Goal: Task Accomplishment & Management: Use online tool/utility

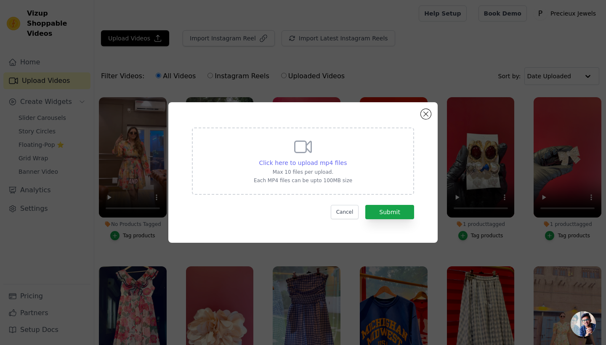
click at [329, 163] on span "Click here to upload mp4 files" at bounding box center [303, 162] width 88 height 7
click at [346, 159] on input "Click here to upload mp4 files Max 10 files per upload. Each MP4 files can be u…" at bounding box center [346, 158] width 0 height 0
type input "C:\fakepath\138ae1b7-01b1-414e-a2ce-9aca0fc668c7.MP4"
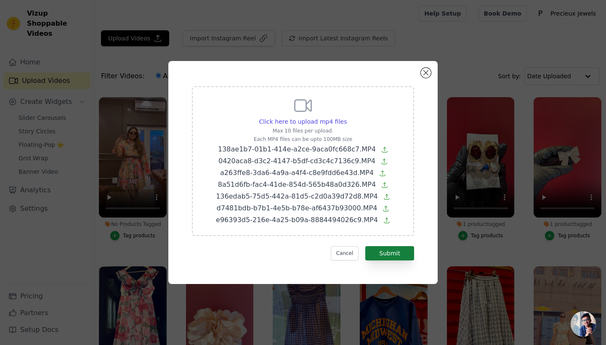
click at [396, 253] on button "Submit" at bounding box center [389, 253] width 49 height 14
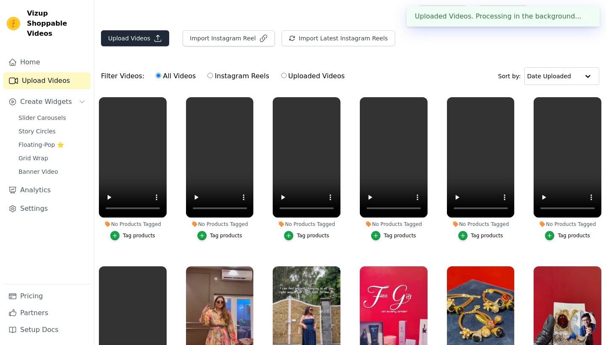
click at [146, 37] on button "Upload Videos" at bounding box center [135, 38] width 68 height 16
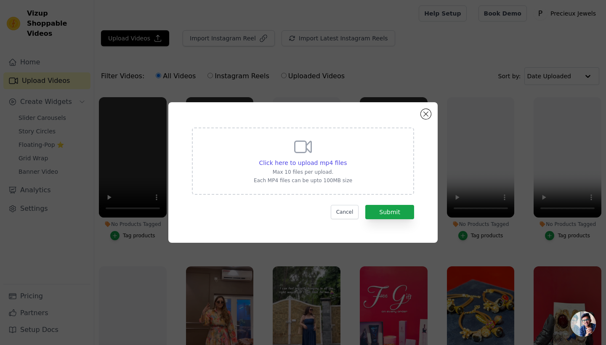
type input "C:\fakepath\744c7a0e-47b1-46fb-abd3-a0520f685e36.MP4"
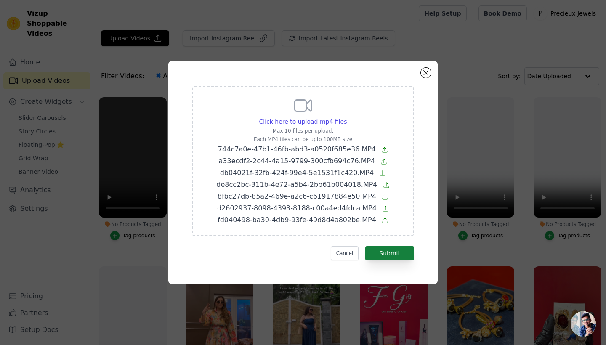
click at [401, 255] on button "Submit" at bounding box center [389, 253] width 49 height 14
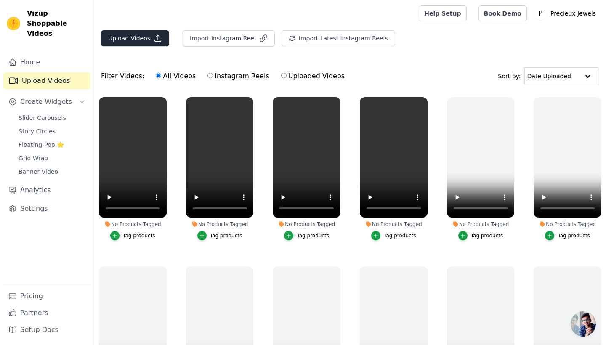
click at [134, 39] on button "Upload Videos" at bounding box center [135, 38] width 68 height 16
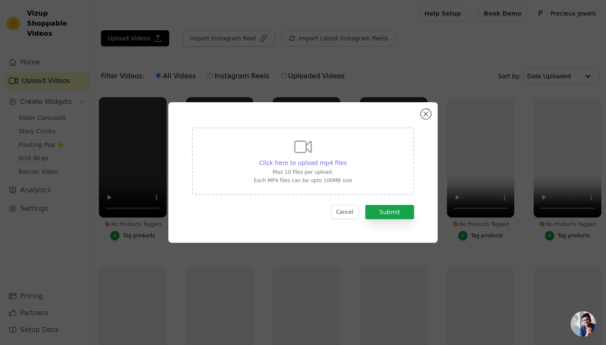
click at [323, 164] on span "Click here to upload mp4 files" at bounding box center [303, 162] width 88 height 7
click at [346, 159] on input "Click here to upload mp4 files Max 10 files per upload. Each MP4 files can be u…" at bounding box center [346, 158] width 0 height 0
type input "C:\fakepath\bdf0c5b4-f9de-4b67-8114-220d1eaf54b0.MP4"
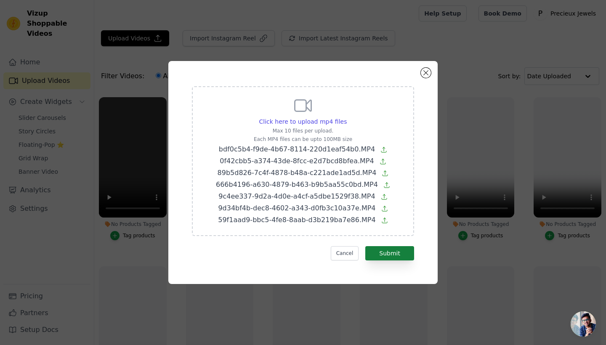
click at [387, 248] on button "Submit" at bounding box center [389, 253] width 49 height 14
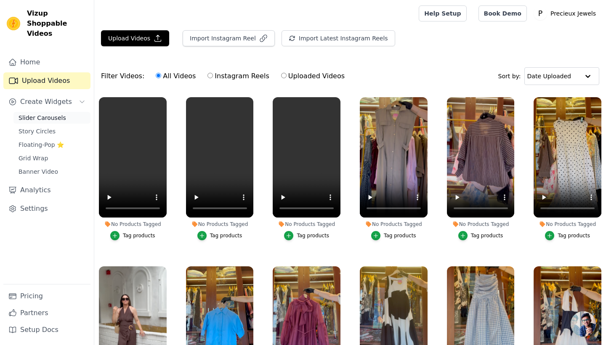
click at [45, 114] on span "Slider Carousels" at bounding box center [43, 118] width 48 height 8
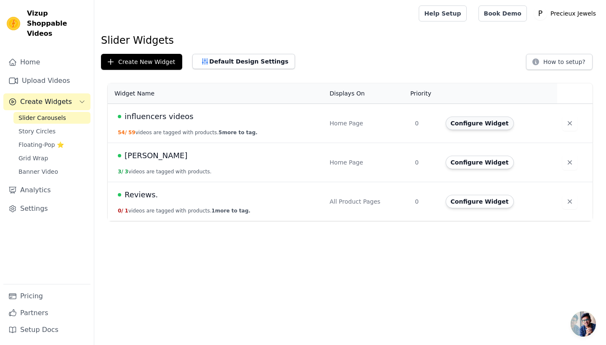
click at [501, 126] on button "Configure Widget" at bounding box center [479, 123] width 68 height 13
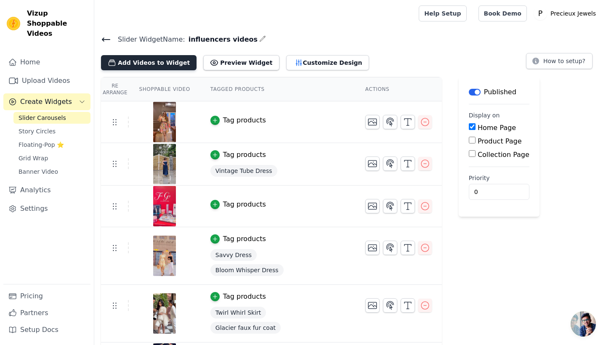
click at [144, 61] on button "Add Videos to Widget" at bounding box center [148, 62] width 95 height 15
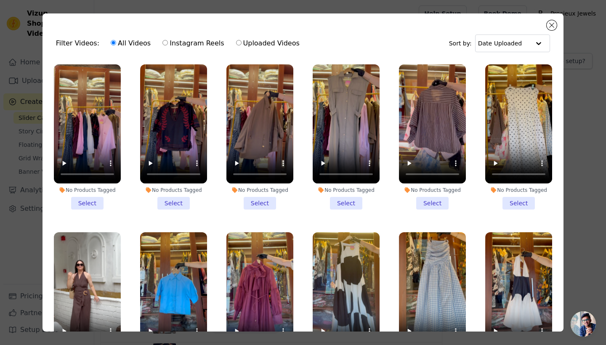
scroll to position [492, 0]
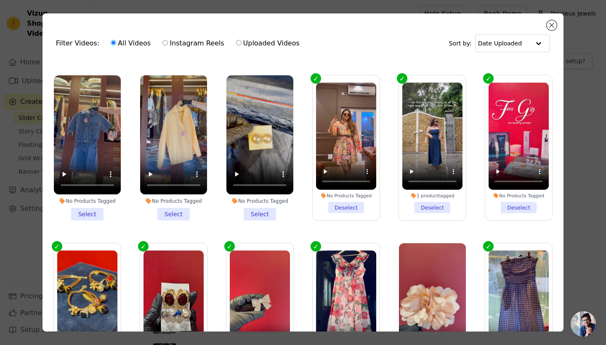
click at [265, 212] on li "No Products Tagged Select" at bounding box center [259, 147] width 67 height 145
click at [0, 0] on input "No Products Tagged Select" at bounding box center [0, 0] width 0 height 0
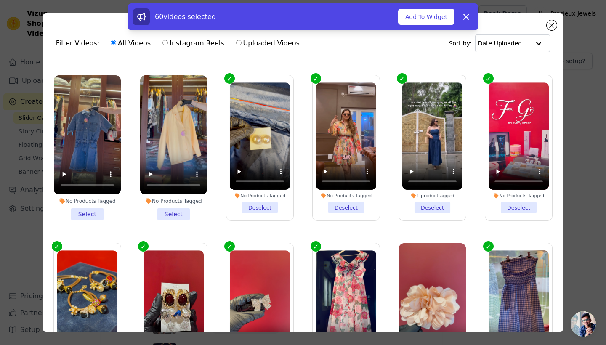
click at [169, 213] on li "No Products Tagged Select" at bounding box center [173, 147] width 67 height 145
click at [0, 0] on input "No Products Tagged Select" at bounding box center [0, 0] width 0 height 0
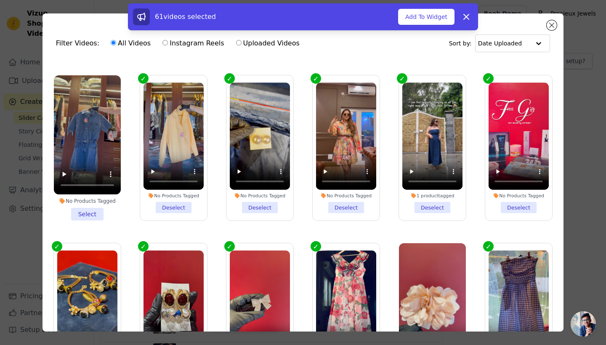
click at [98, 213] on li "No Products Tagged Select" at bounding box center [87, 147] width 67 height 145
click at [0, 0] on input "No Products Tagged Select" at bounding box center [0, 0] width 0 height 0
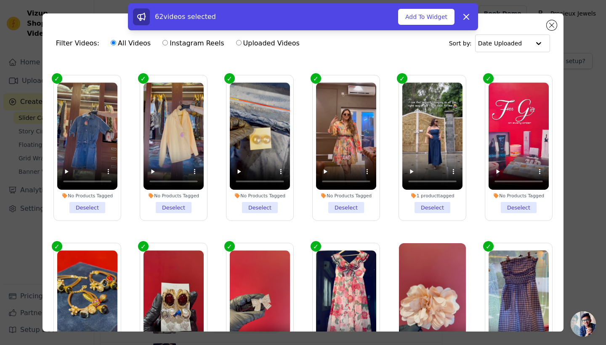
scroll to position [249, 0]
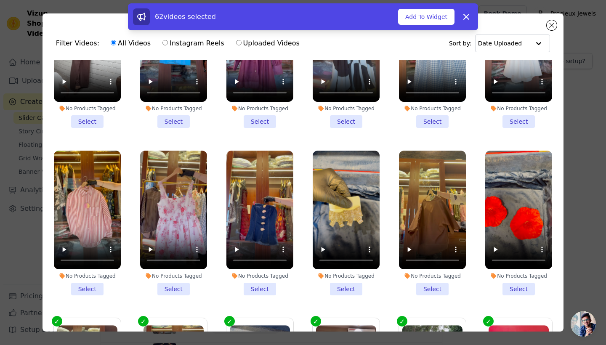
click at [526, 286] on li "No Products Tagged Select" at bounding box center [518, 223] width 67 height 145
click at [0, 0] on input "No Products Tagged Select" at bounding box center [0, 0] width 0 height 0
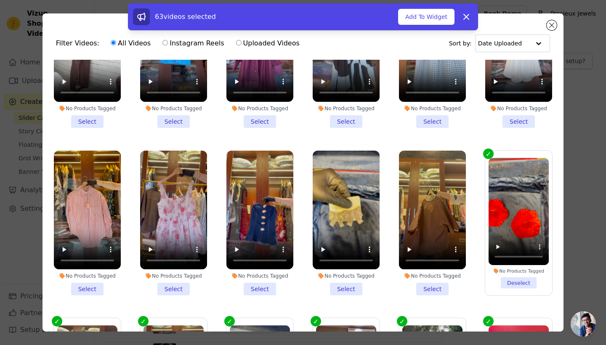
click at [446, 285] on li "No Products Tagged Select" at bounding box center [432, 223] width 67 height 145
click at [0, 0] on input "No Products Tagged Select" at bounding box center [0, 0] width 0 height 0
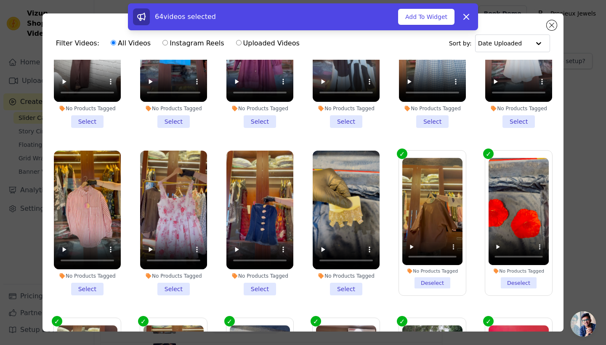
click at [342, 286] on li "No Products Tagged Select" at bounding box center [346, 223] width 67 height 145
click at [0, 0] on input "No Products Tagged Select" at bounding box center [0, 0] width 0 height 0
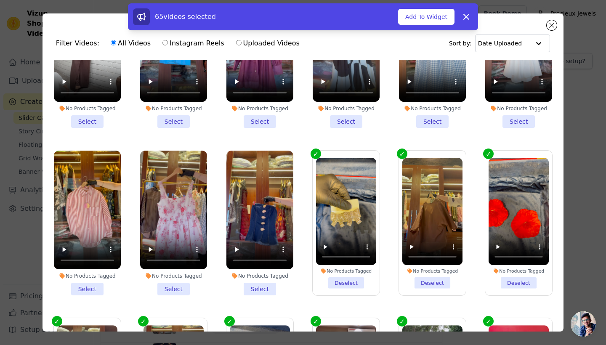
click at [268, 290] on li "No Products Tagged Select" at bounding box center [259, 223] width 67 height 145
click at [0, 0] on input "No Products Tagged Select" at bounding box center [0, 0] width 0 height 0
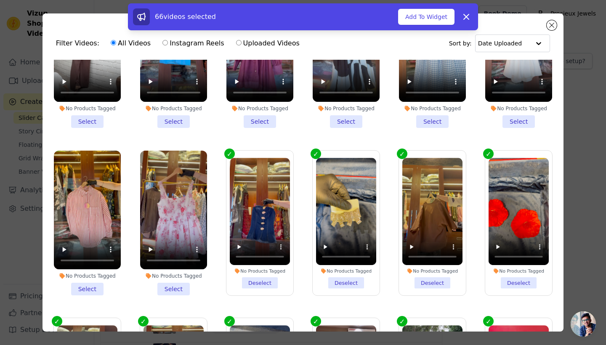
click at [183, 285] on li "No Products Tagged Select" at bounding box center [173, 223] width 67 height 145
click at [0, 0] on input "No Products Tagged Select" at bounding box center [0, 0] width 0 height 0
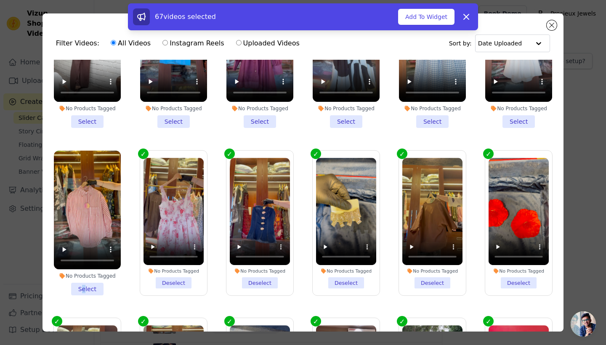
click at [84, 287] on li "No Products Tagged Select" at bounding box center [87, 223] width 67 height 145
click at [0, 0] on input "No Products Tagged Select" at bounding box center [0, 0] width 0 height 0
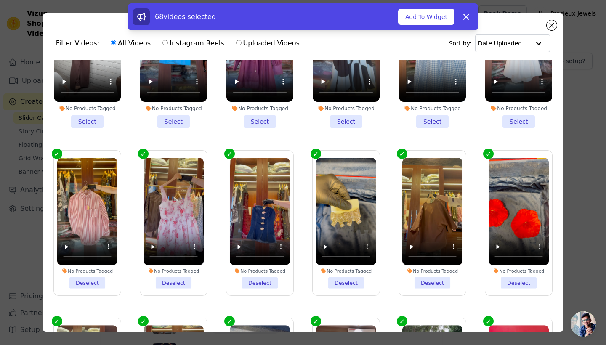
scroll to position [168, 0]
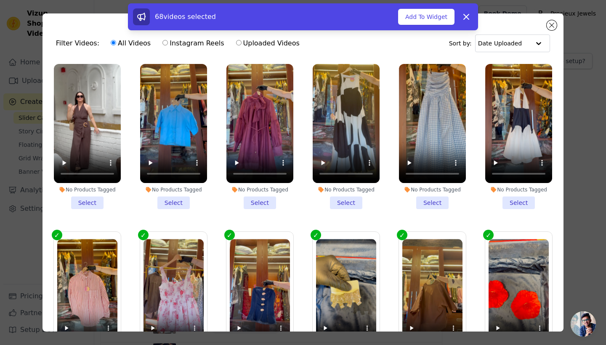
click at [183, 201] on li "No Products Tagged Select" at bounding box center [173, 136] width 67 height 145
click at [0, 0] on input "No Products Tagged Select" at bounding box center [0, 0] width 0 height 0
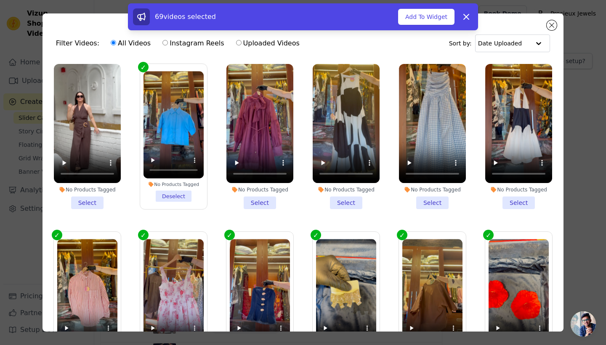
click at [269, 200] on li "No Products Tagged Select" at bounding box center [259, 136] width 67 height 145
click at [0, 0] on input "No Products Tagged Select" at bounding box center [0, 0] width 0 height 0
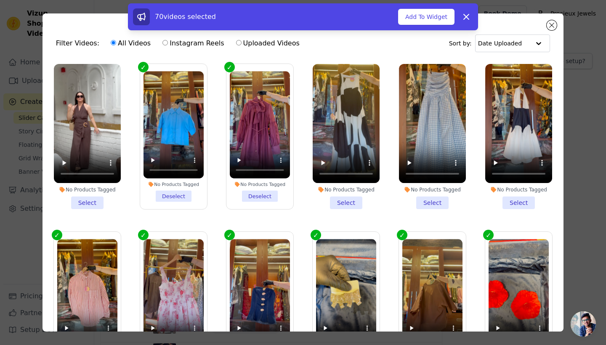
click at [352, 199] on li "No Products Tagged Select" at bounding box center [346, 136] width 67 height 145
click at [0, 0] on input "No Products Tagged Select" at bounding box center [0, 0] width 0 height 0
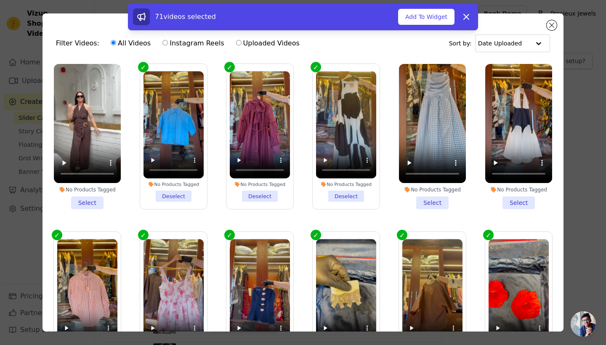
click at [448, 203] on li "No Products Tagged Select" at bounding box center [432, 136] width 67 height 145
click at [0, 0] on input "No Products Tagged Select" at bounding box center [0, 0] width 0 height 0
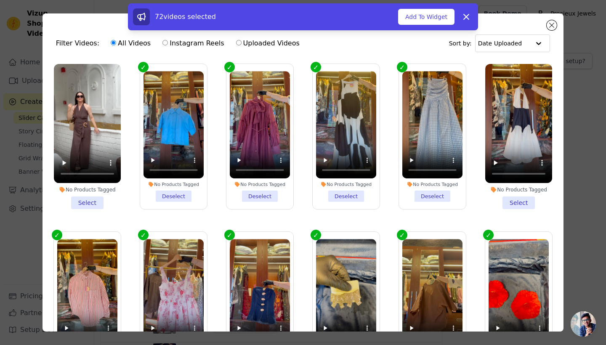
click at [515, 201] on li "No Products Tagged Select" at bounding box center [518, 136] width 67 height 145
click at [0, 0] on input "No Products Tagged Select" at bounding box center [0, 0] width 0 height 0
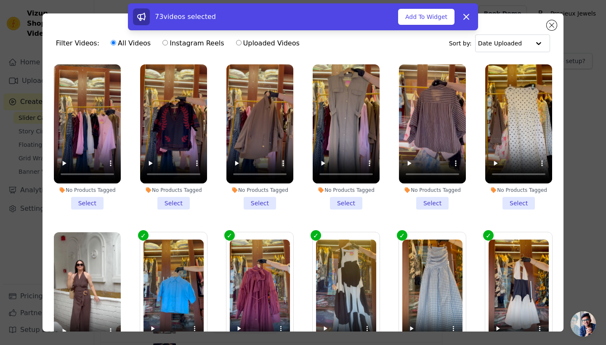
scroll to position [0, 0]
click at [528, 206] on li "No Products Tagged Select" at bounding box center [518, 136] width 67 height 145
click at [0, 0] on input "No Products Tagged Select" at bounding box center [0, 0] width 0 height 0
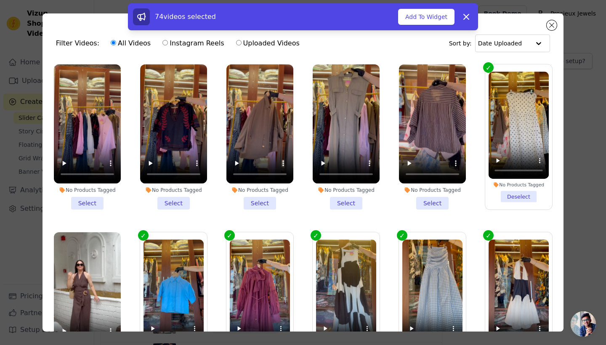
click at [429, 204] on li "No Products Tagged Select" at bounding box center [432, 136] width 67 height 145
click at [0, 0] on input "No Products Tagged Select" at bounding box center [0, 0] width 0 height 0
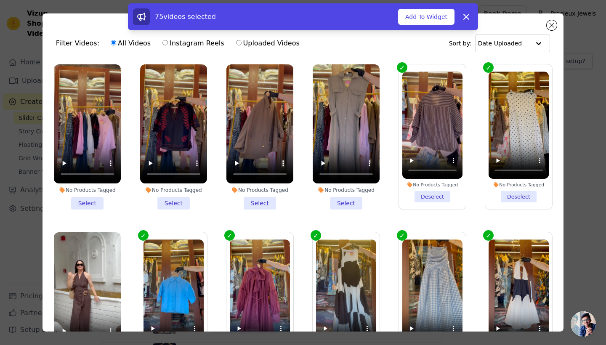
click at [356, 200] on li "No Products Tagged Select" at bounding box center [346, 136] width 67 height 145
click at [0, 0] on input "No Products Tagged Select" at bounding box center [0, 0] width 0 height 0
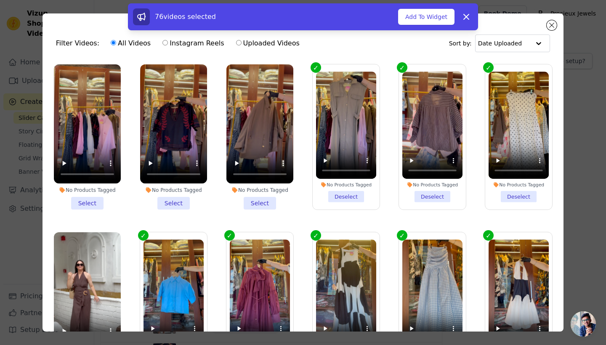
click at [255, 201] on li "No Products Tagged Select" at bounding box center [259, 136] width 67 height 145
click at [0, 0] on input "No Products Tagged Select" at bounding box center [0, 0] width 0 height 0
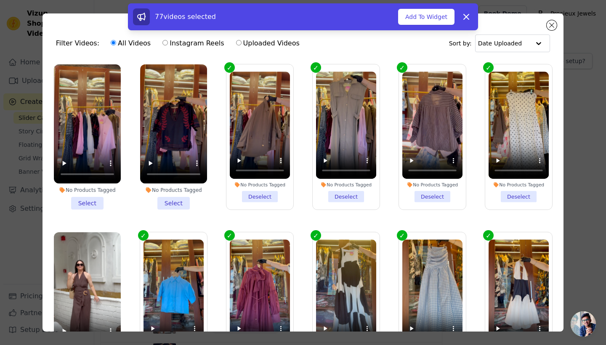
click at [179, 202] on li "No Products Tagged Select" at bounding box center [173, 136] width 67 height 145
click at [0, 0] on input "No Products Tagged Select" at bounding box center [0, 0] width 0 height 0
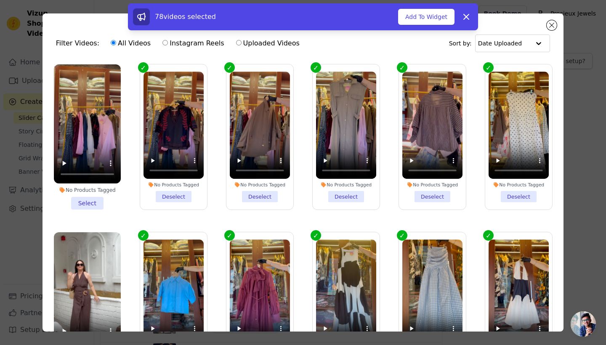
click at [92, 204] on li "No Products Tagged Select" at bounding box center [87, 136] width 67 height 145
click at [0, 0] on input "No Products Tagged Select" at bounding box center [0, 0] width 0 height 0
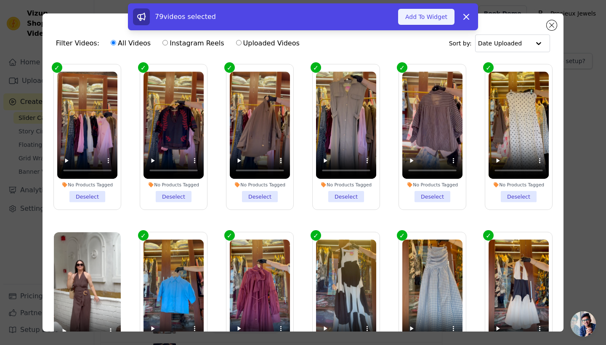
click at [429, 9] on button "Add To Widget" at bounding box center [426, 17] width 56 height 16
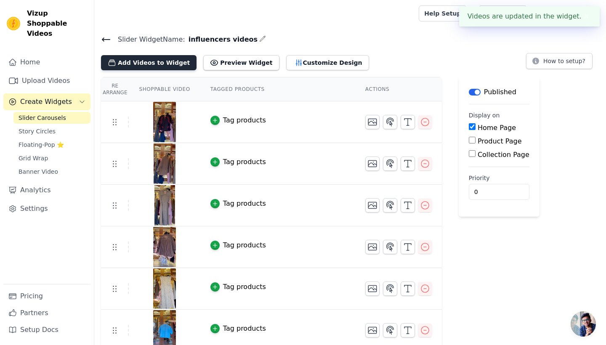
click at [166, 61] on button "Add Videos to Widget" at bounding box center [148, 62] width 95 height 15
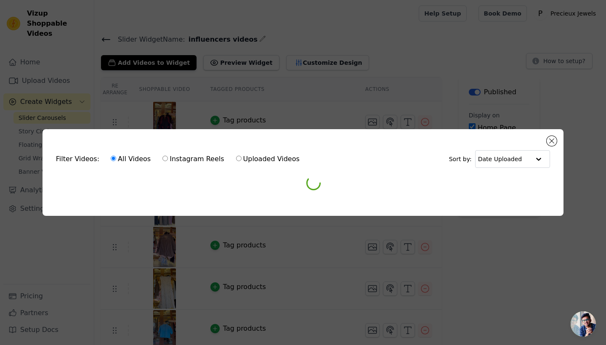
drag, startPoint x: 166, startPoint y: 61, endPoint x: 510, endPoint y: 114, distance: 348.0
click at [168, 61] on div "Filter Videos: All Videos Instagram Reels Uploaded Videos Sort by: Date Uploade…" at bounding box center [303, 172] width 606 height 345
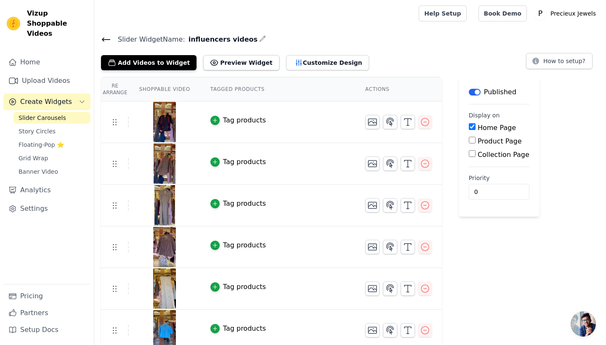
scroll to position [0, 0]
click at [173, 61] on button "Add Videos to Widget" at bounding box center [148, 62] width 95 height 15
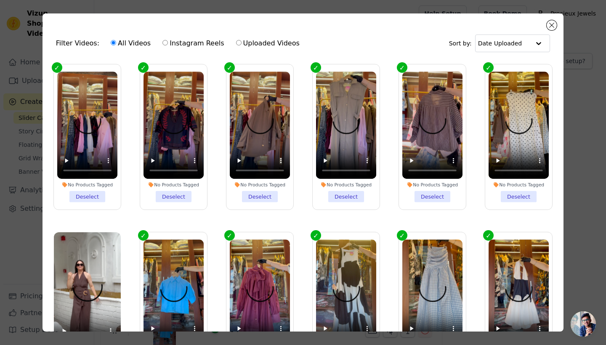
click at [87, 291] on li "No Products Tagged Select" at bounding box center [87, 304] width 67 height 145
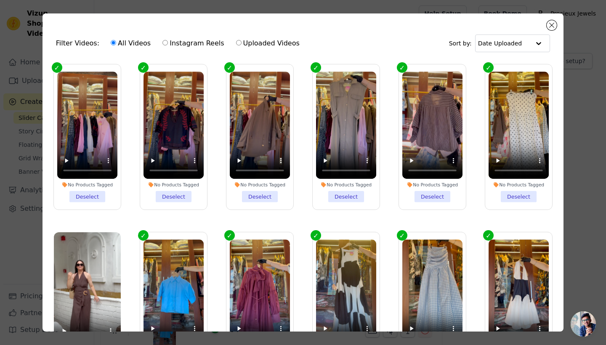
click at [0, 0] on input "No Products Tagged Select" at bounding box center [0, 0] width 0 height 0
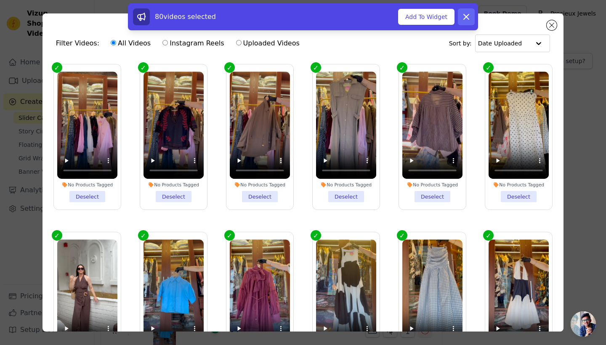
scroll to position [76, 0]
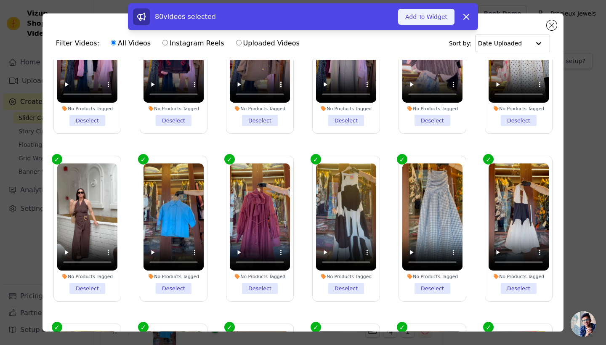
click at [447, 17] on button "Add To Widget" at bounding box center [426, 17] width 56 height 16
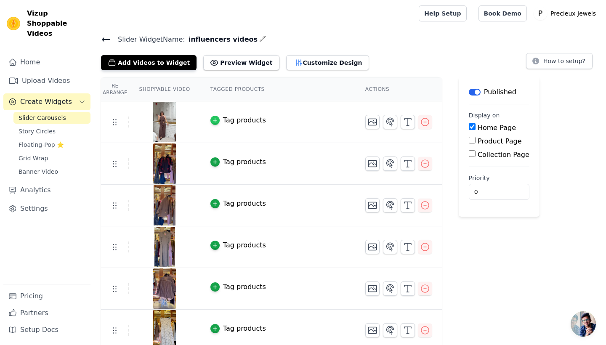
click at [215, 121] on icon "button" at bounding box center [215, 120] width 6 height 6
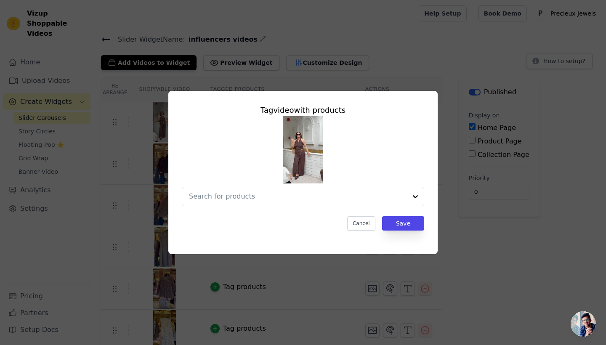
click at [215, 117] on div at bounding box center [303, 161] width 242 height 90
click at [214, 123] on div at bounding box center [303, 161] width 242 height 90
click at [274, 197] on input "text" at bounding box center [298, 196] width 218 height 10
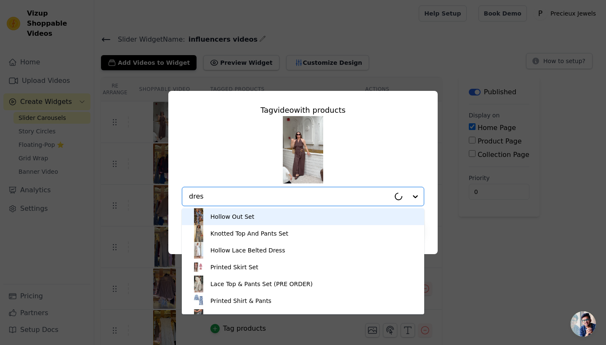
type input "dress"
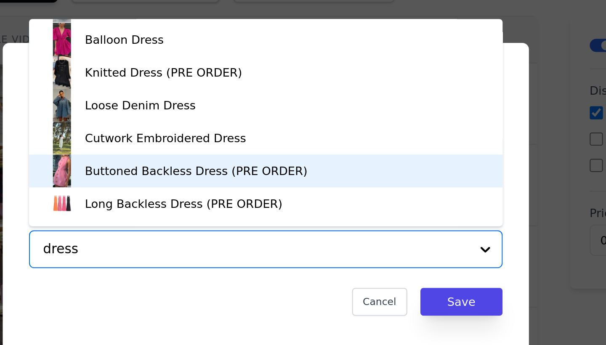
scroll to position [2586, 0]
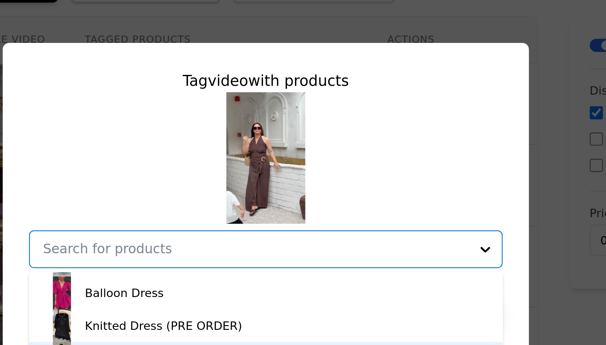
click at [473, 73] on div "Tag video with products Hollow Lace Belted Dress Printed Skirt Set Printed Shir…" at bounding box center [303, 172] width 606 height 345
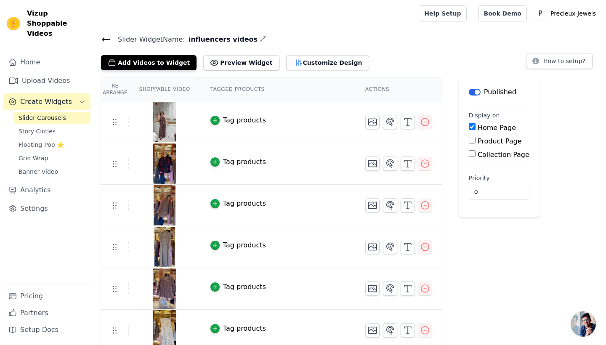
click at [238, 118] on div "Tag products" at bounding box center [244, 120] width 43 height 10
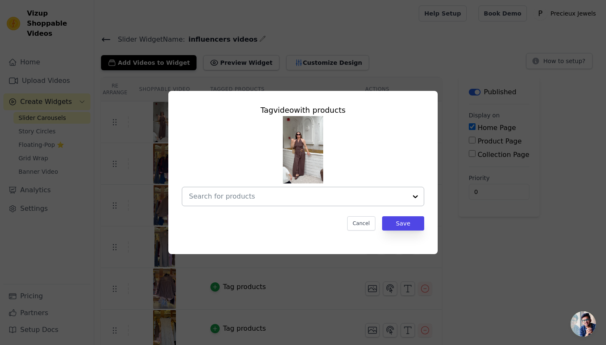
click at [265, 194] on input "text" at bounding box center [298, 196] width 218 height 10
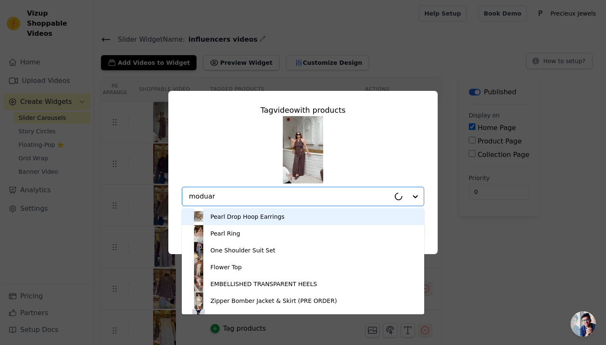
type input "moduara"
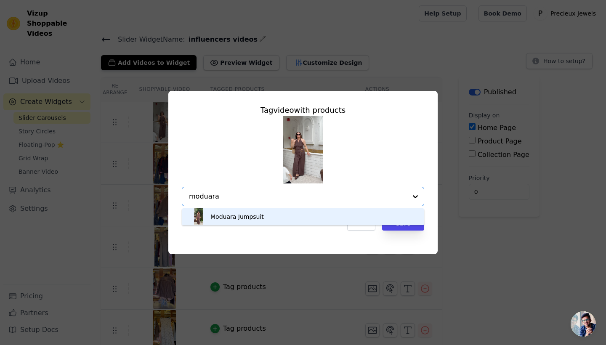
click at [283, 225] on div "Moduara Jumpsuit" at bounding box center [302, 216] width 225 height 17
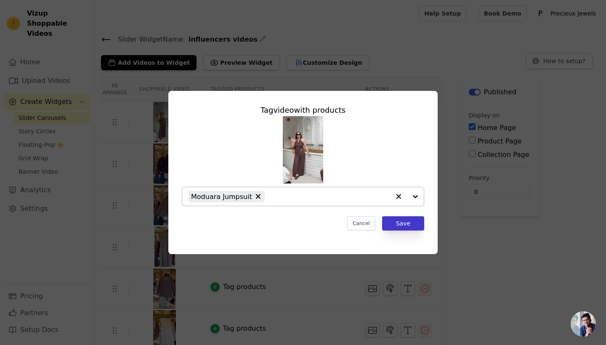
click at [411, 220] on button "Save" at bounding box center [403, 223] width 42 height 14
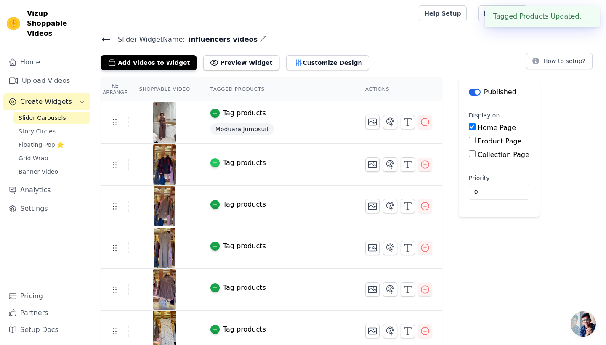
click at [212, 163] on icon "button" at bounding box center [215, 163] width 6 height 6
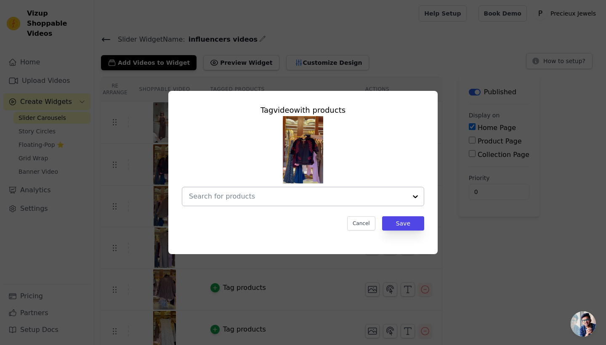
click at [224, 201] on input "text" at bounding box center [298, 196] width 218 height 10
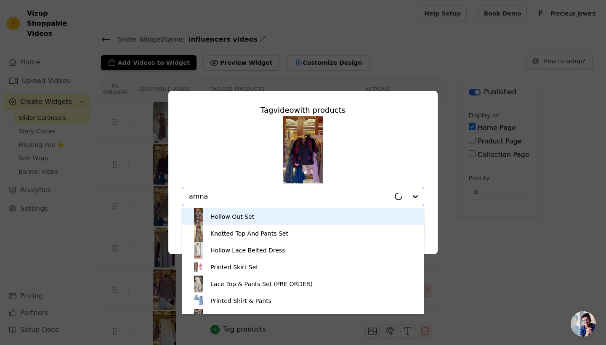
type input "amna"
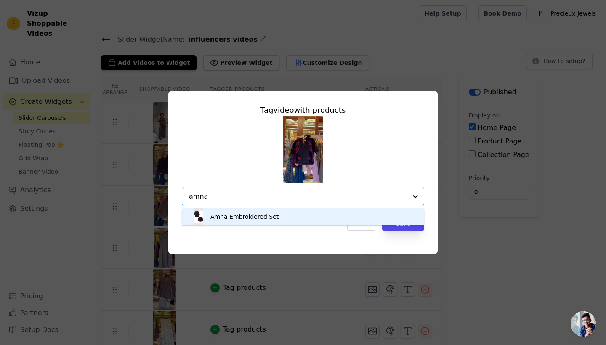
click at [262, 221] on div "Amna Embroidered Set" at bounding box center [244, 216] width 68 height 8
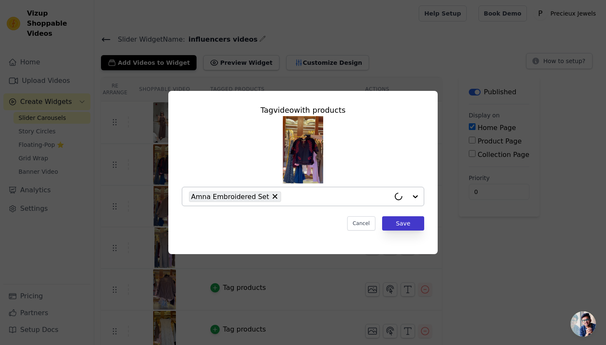
click at [412, 225] on button "Save" at bounding box center [403, 223] width 42 height 14
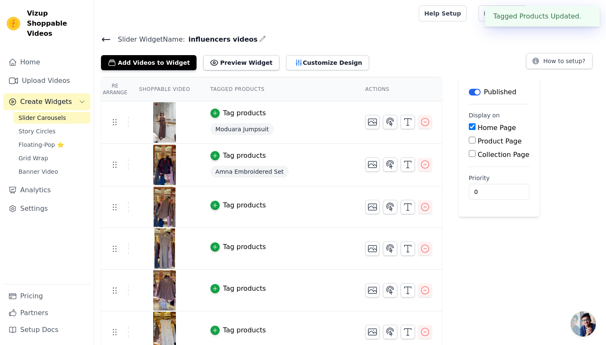
click at [160, 207] on img at bounding box center [165, 207] width 24 height 40
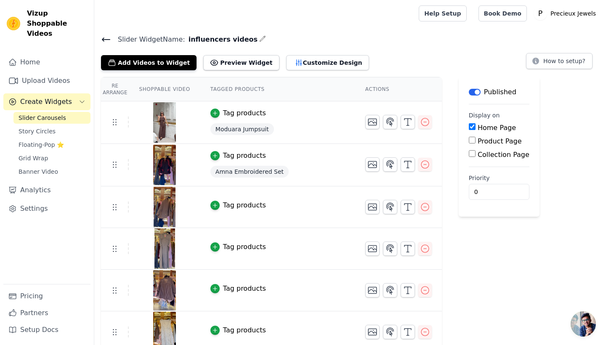
click at [169, 207] on img at bounding box center [165, 207] width 24 height 40
click at [163, 294] on img at bounding box center [165, 290] width 24 height 40
click at [371, 288] on icon "button" at bounding box center [372, 290] width 10 height 10
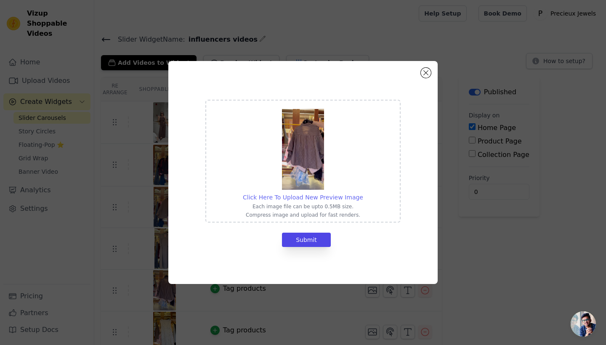
click at [317, 197] on span "Click Here To Upload New Preview Image" at bounding box center [303, 197] width 120 height 7
click at [363, 193] on input "Click Here To Upload New Preview Image Each image file can be upto 0.5MB size. …" at bounding box center [363, 193] width 0 height 0
click at [429, 69] on div "Click Here To Upload New Preview Image Each image file can be upto 0.5MB size. …" at bounding box center [302, 172] width 269 height 223
click at [426, 70] on button "Close modal" at bounding box center [426, 73] width 10 height 10
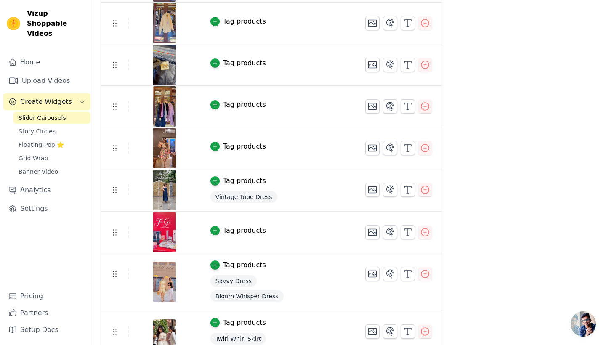
scroll to position [848, 0]
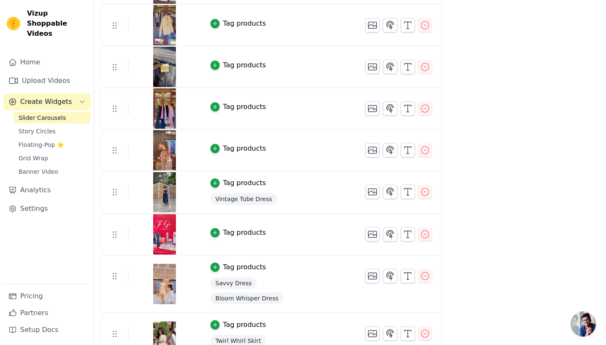
click at [159, 101] on img at bounding box center [165, 108] width 24 height 40
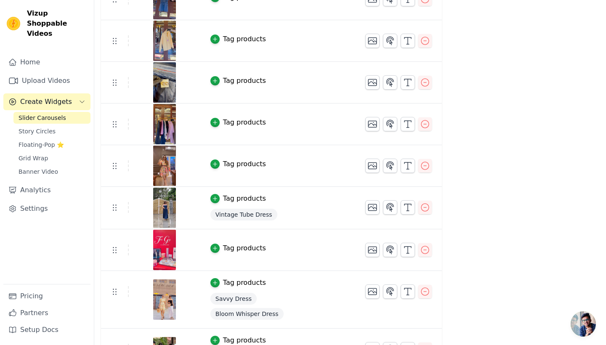
scroll to position [834, 0]
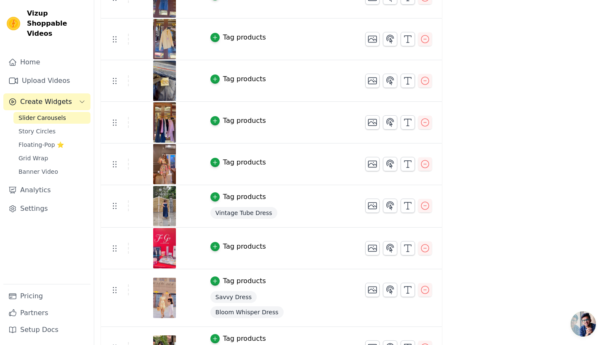
click at [160, 119] on img at bounding box center [165, 122] width 24 height 40
click at [216, 122] on icon "button" at bounding box center [215, 121] width 6 height 6
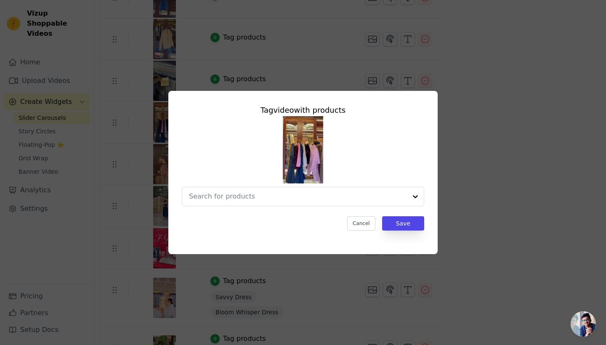
scroll to position [0, 0]
click at [312, 161] on img at bounding box center [303, 149] width 40 height 67
click at [370, 226] on button "Cancel" at bounding box center [361, 223] width 28 height 14
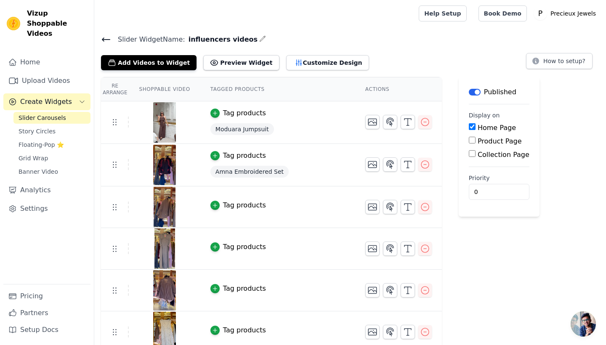
scroll to position [834, 0]
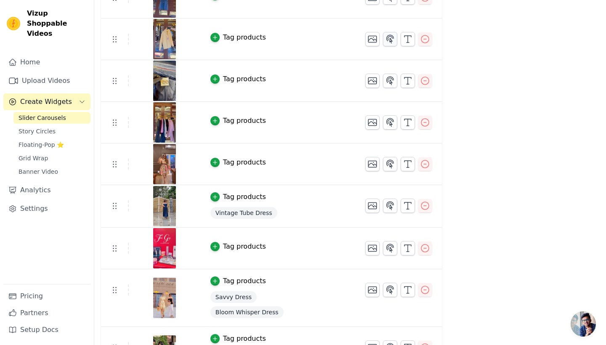
click at [388, 39] on icon "button" at bounding box center [390, 39] width 10 height 10
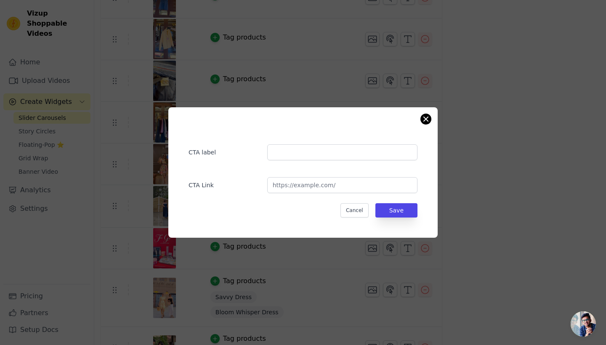
click at [425, 121] on button "Close modal" at bounding box center [426, 119] width 10 height 10
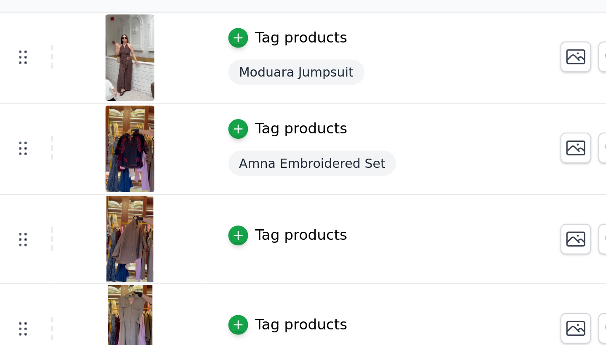
scroll to position [94, 0]
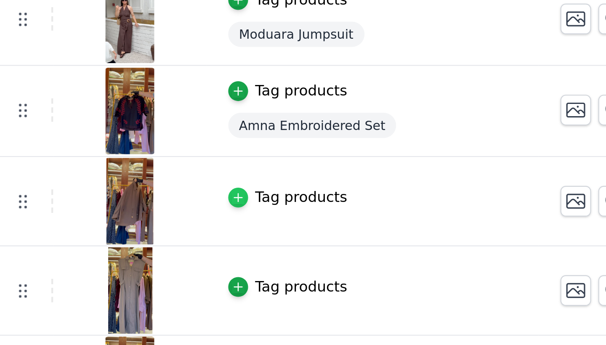
click at [212, 108] on icon "button" at bounding box center [215, 111] width 6 height 6
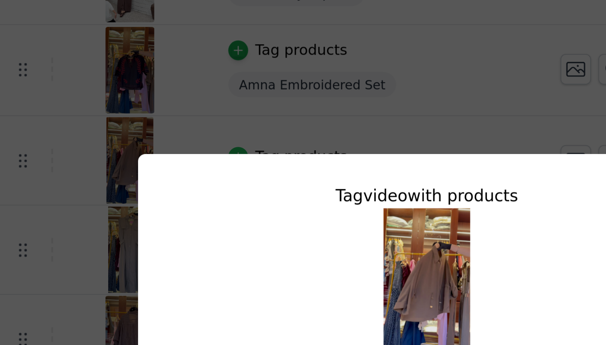
scroll to position [0, 0]
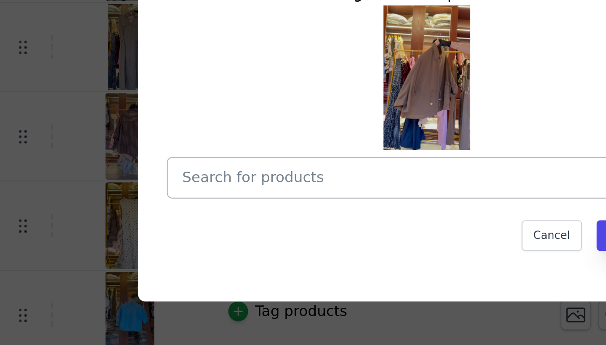
click at [189, 191] on input "text" at bounding box center [298, 196] width 218 height 10
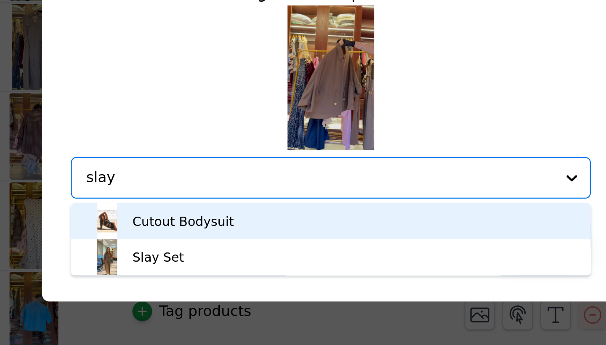
type input "slay"
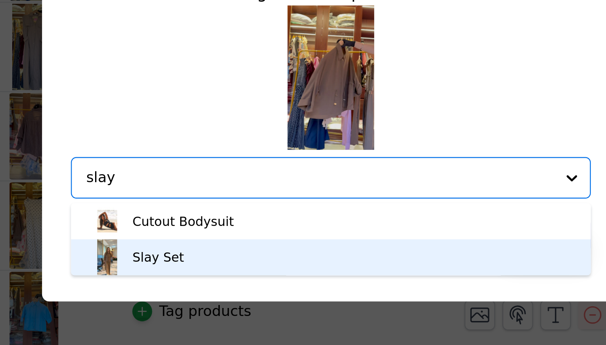
click at [190, 225] on div "Slay Set" at bounding box center [302, 233] width 225 height 17
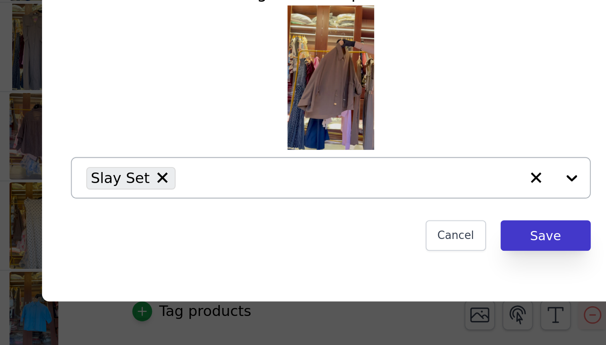
click at [382, 216] on button "Save" at bounding box center [403, 223] width 42 height 14
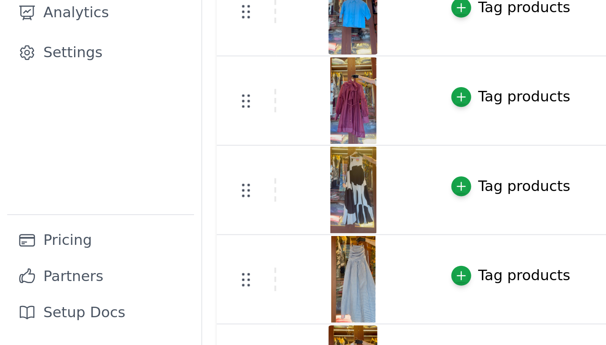
scroll to position [186, 0]
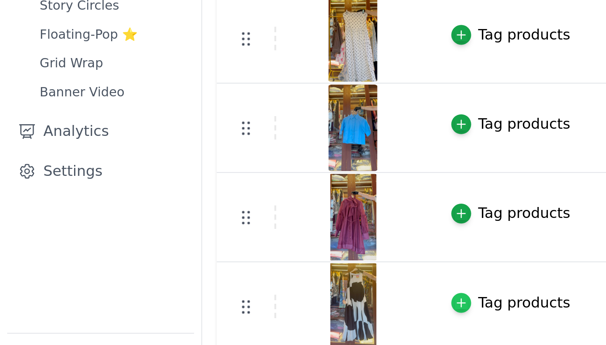
click at [215, 267] on icon "button" at bounding box center [215, 270] width 6 height 6
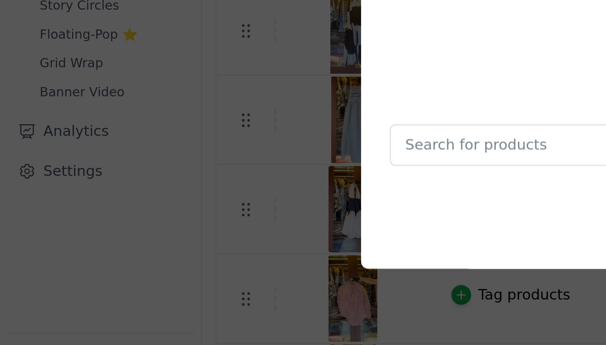
scroll to position [0, 0]
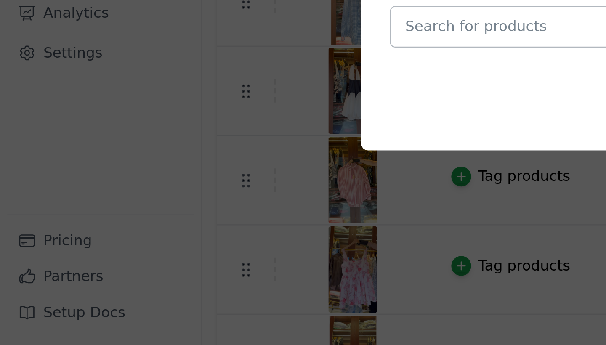
click at [209, 191] on input "text" at bounding box center [298, 196] width 218 height 10
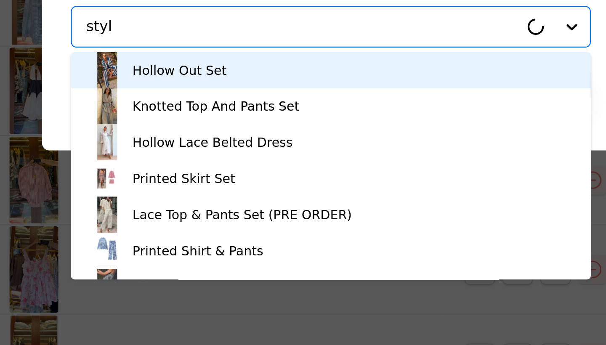
type input "stylo"
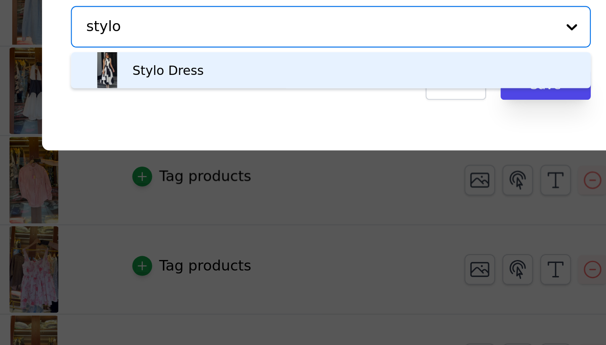
click at [220, 208] on div "Stylo Dress" at bounding box center [302, 216] width 225 height 17
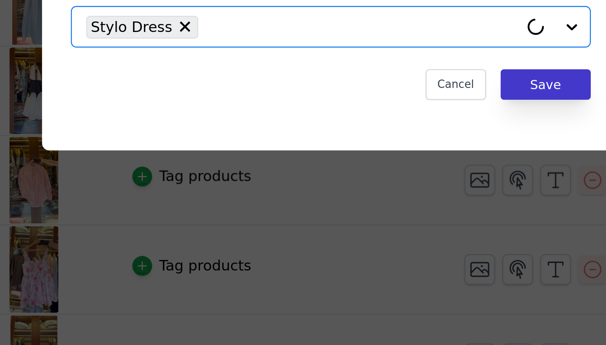
click at [382, 216] on button "Save" at bounding box center [403, 223] width 42 height 14
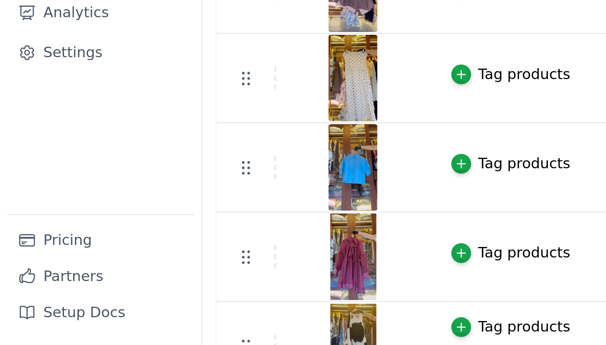
scroll to position [117, 0]
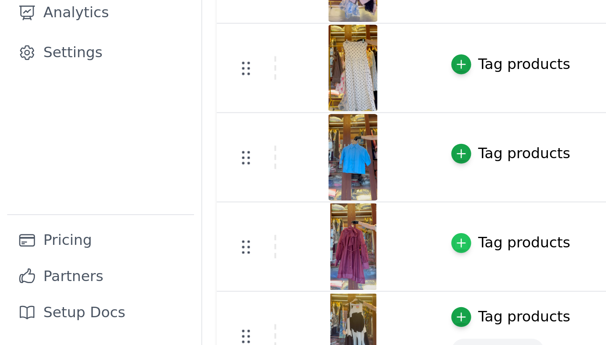
click at [214, 294] on icon "button" at bounding box center [215, 297] width 6 height 6
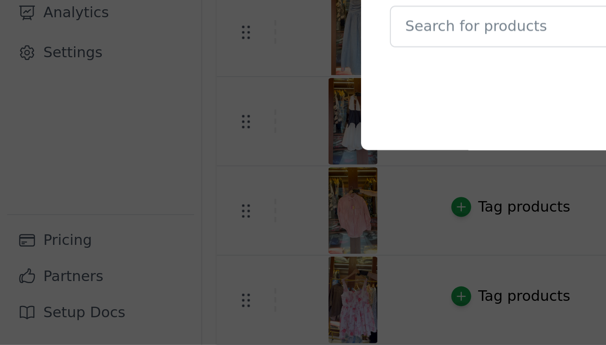
scroll to position [0, 0]
click at [212, 191] on input "text" at bounding box center [298, 196] width 218 height 10
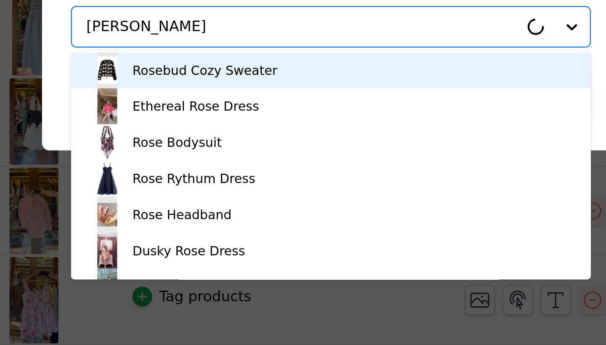
type input "rosab"
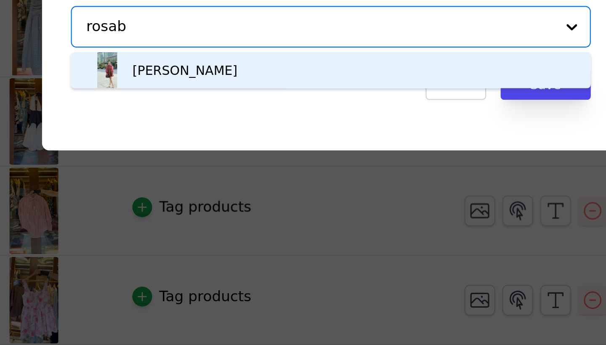
click at [201, 208] on div "Rosabelle Dress" at bounding box center [302, 216] width 225 height 17
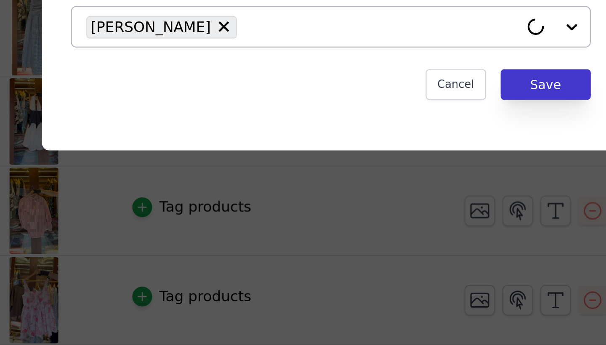
click at [382, 216] on button "Save" at bounding box center [403, 223] width 42 height 14
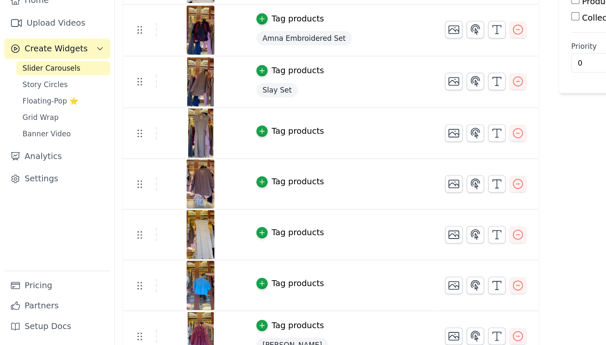
scroll to position [80, 0]
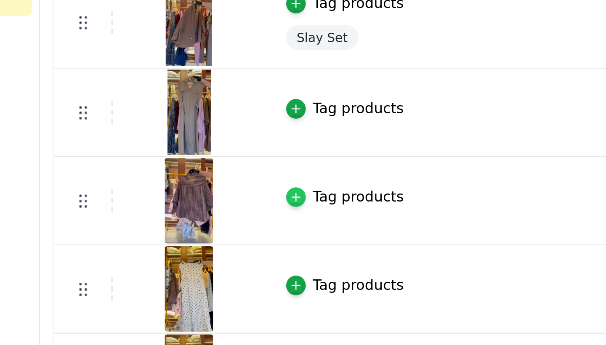
click at [212, 206] on icon "button" at bounding box center [215, 209] width 6 height 6
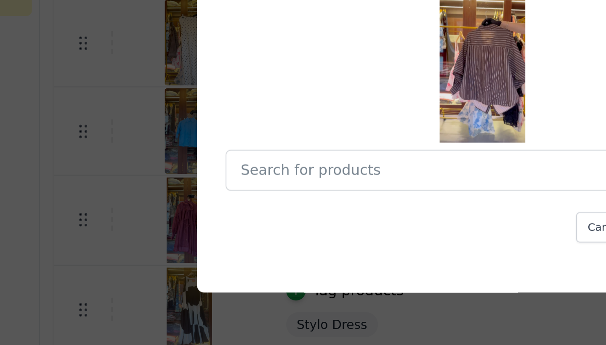
scroll to position [0, 0]
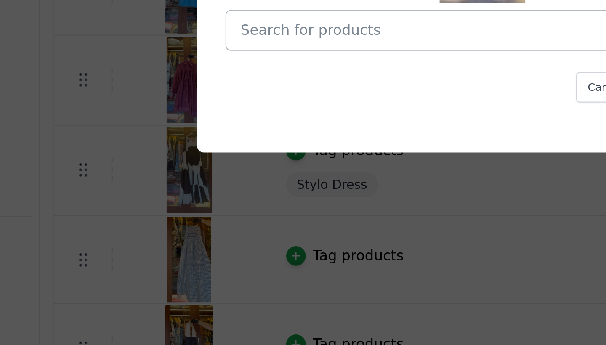
click at [189, 187] on div at bounding box center [298, 196] width 218 height 19
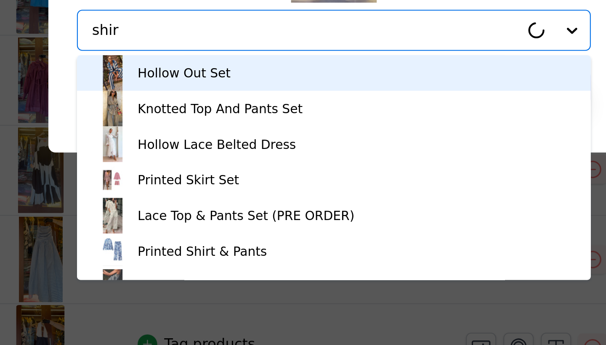
type input "shirt"
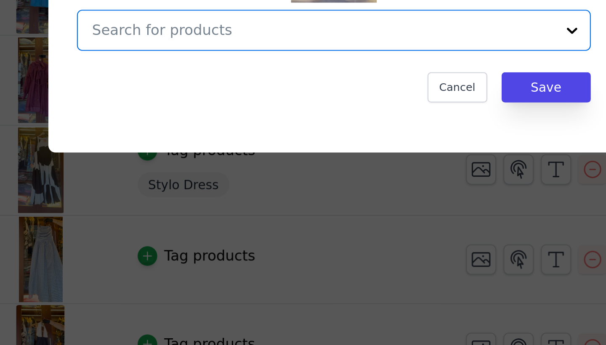
click at [189, 191] on input "text" at bounding box center [298, 196] width 218 height 10
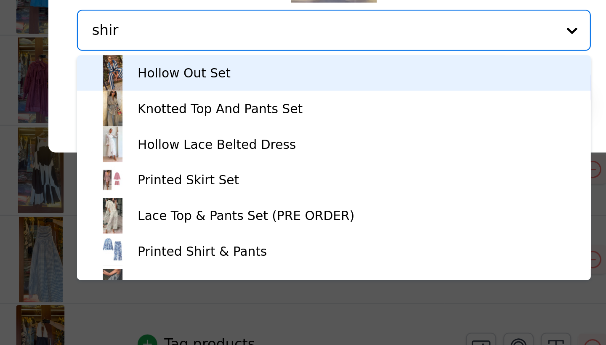
type input "shirt"
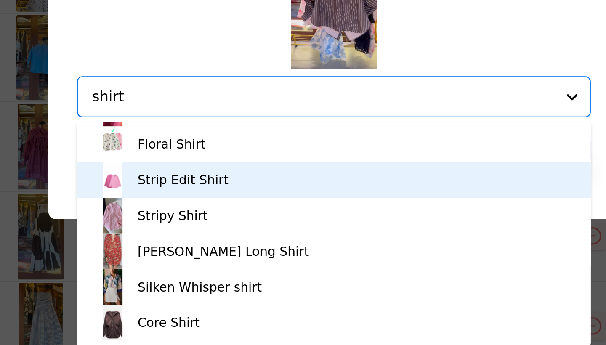
scroll to position [1724, 0]
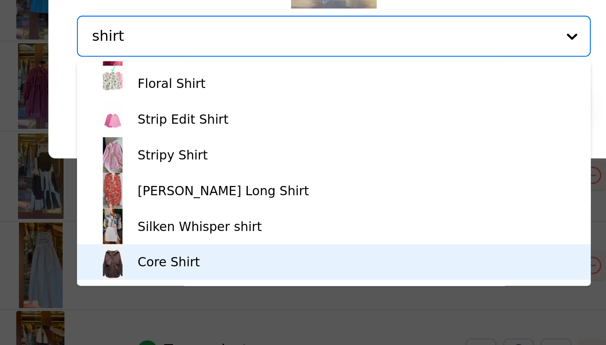
click at [190, 294] on div "Core Shirt" at bounding box center [302, 302] width 225 height 17
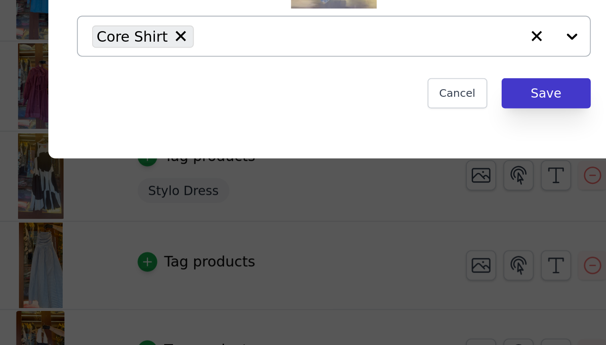
click at [382, 216] on button "Save" at bounding box center [403, 223] width 42 height 14
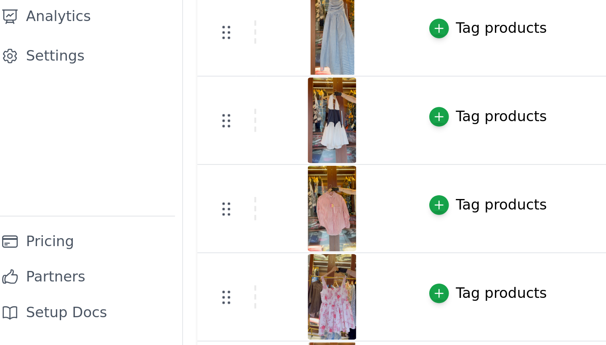
scroll to position [305, 0]
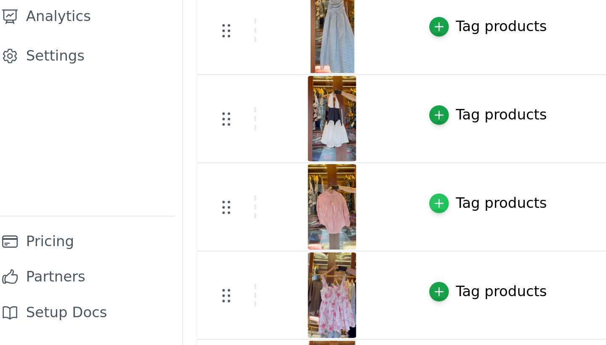
click at [212, 275] on icon "button" at bounding box center [215, 278] width 6 height 6
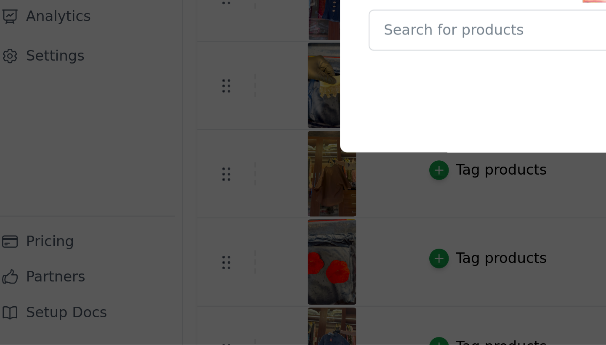
scroll to position [0, 0]
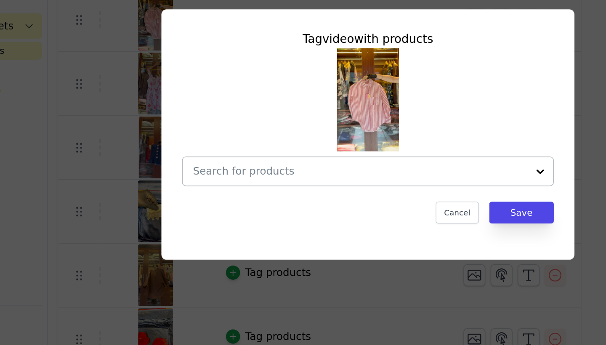
click at [244, 191] on input "text" at bounding box center [298, 196] width 218 height 10
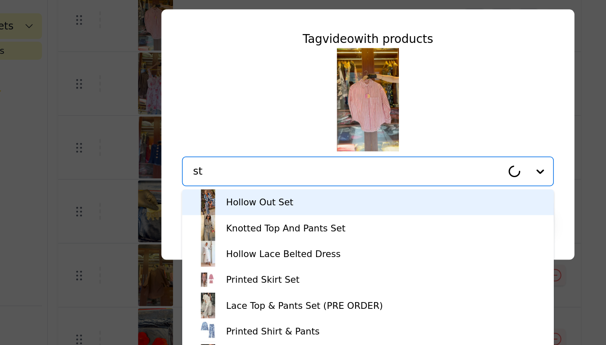
type input "str"
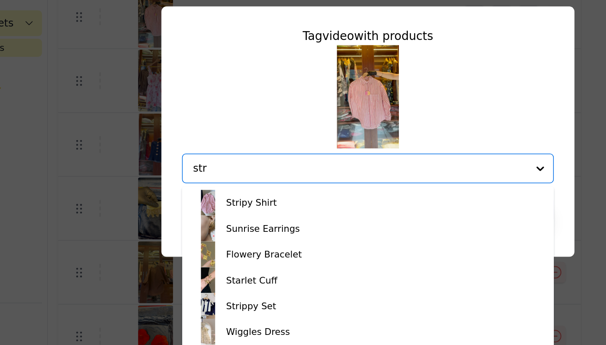
scroll to position [916, 0]
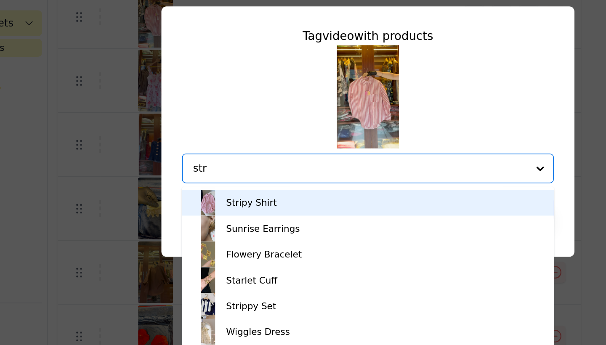
click at [213, 210] on div "Stripy Shirt" at bounding box center [302, 218] width 225 height 17
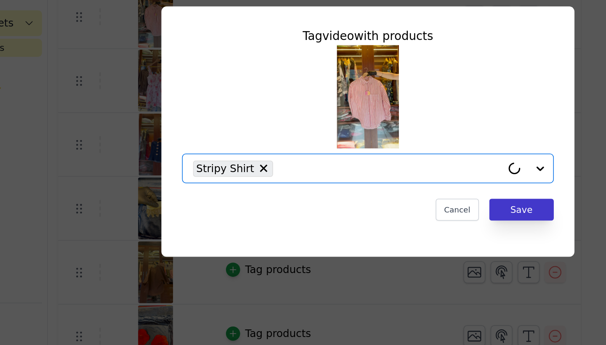
click at [382, 216] on button "Save" at bounding box center [403, 223] width 42 height 14
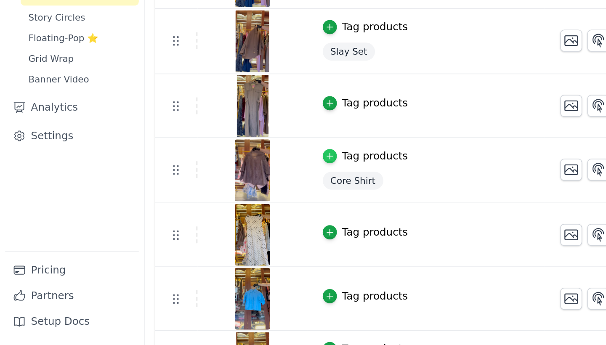
scroll to position [61, 0]
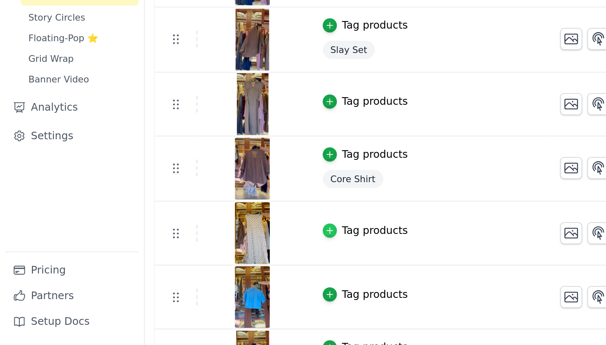
click at [210, 266] on div "button" at bounding box center [214, 270] width 9 height 9
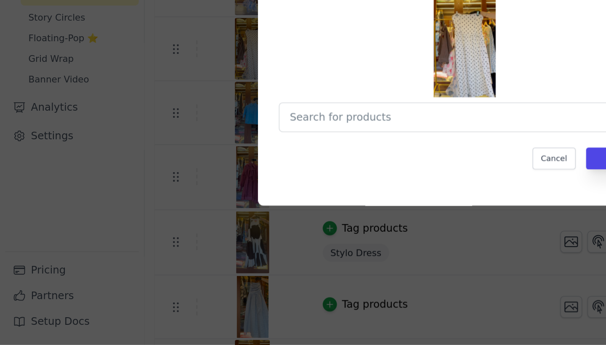
scroll to position [0, 0]
click at [225, 187] on div at bounding box center [298, 196] width 218 height 19
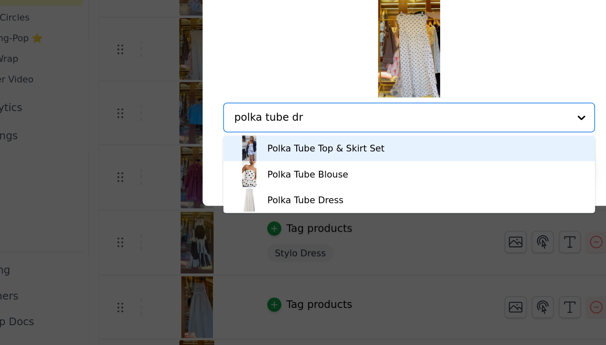
type input "polka tube dre"
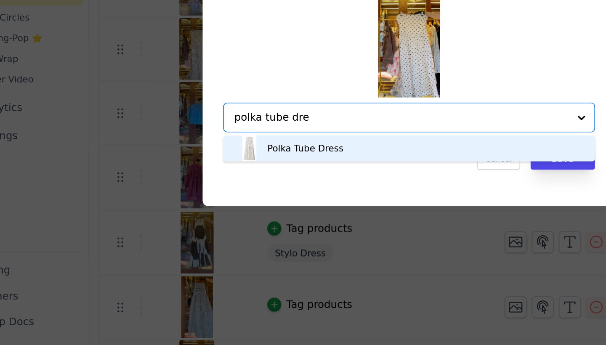
click at [236, 208] on div "Polka Tube Dress" at bounding box center [302, 216] width 225 height 17
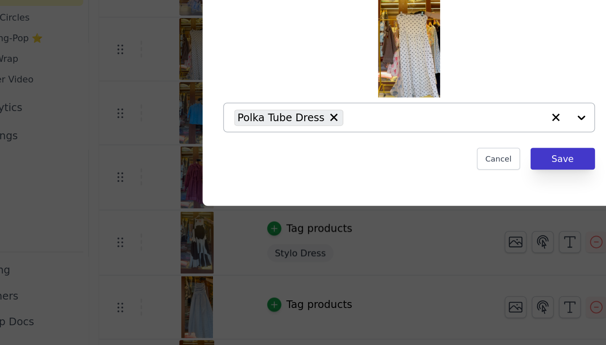
click at [382, 216] on button "Save" at bounding box center [403, 223] width 42 height 14
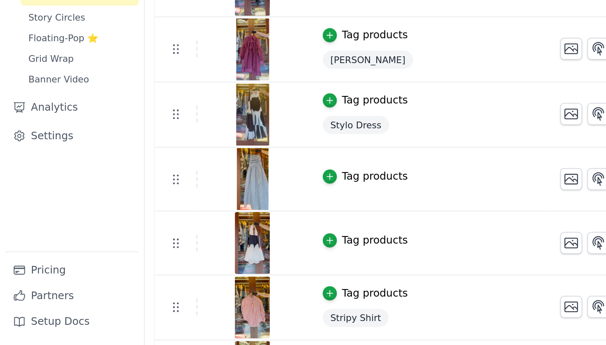
scroll to position [268, 0]
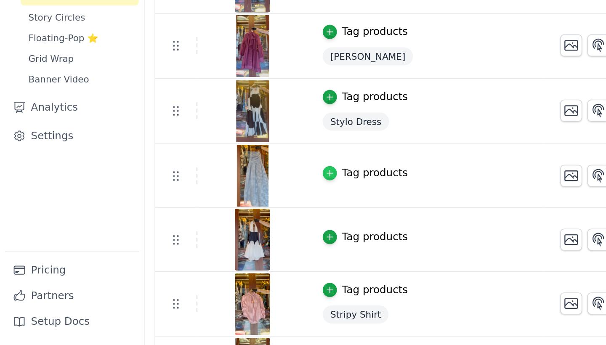
click at [215, 228] on div "button" at bounding box center [214, 232] width 9 height 9
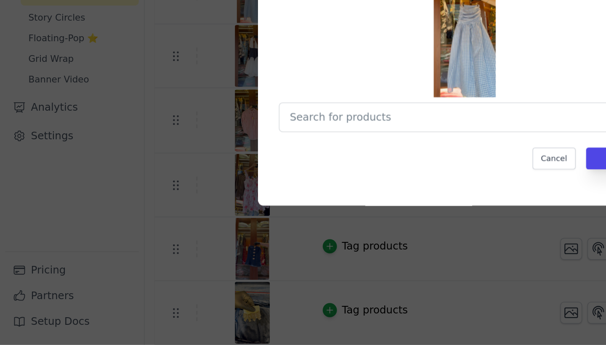
scroll to position [0, 0]
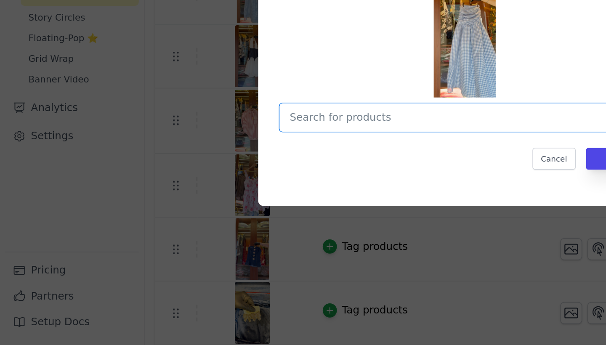
click at [232, 191] on input "text" at bounding box center [298, 196] width 218 height 10
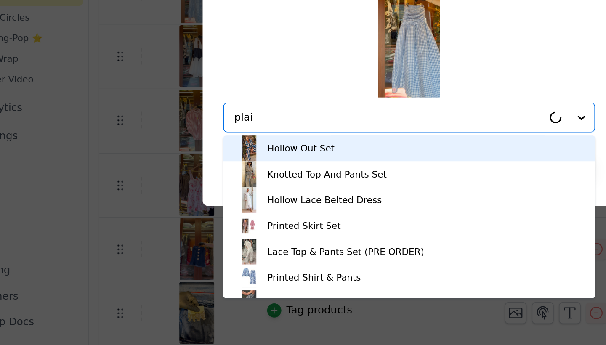
type input "plaid"
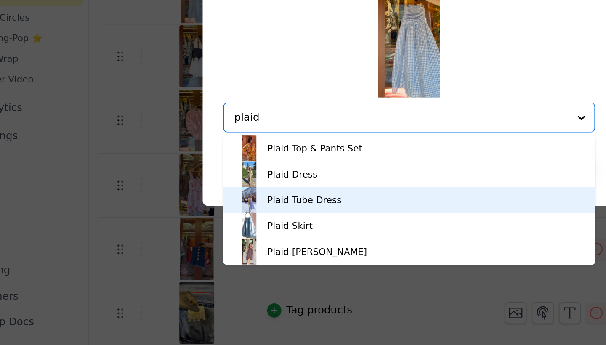
click at [224, 242] on div "Plaid Tube Dress" at bounding box center [302, 250] width 225 height 17
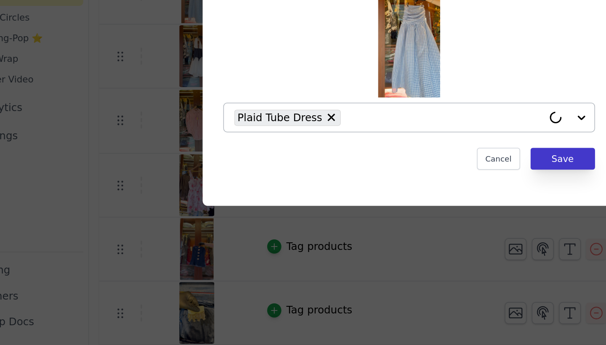
click at [382, 216] on button "Save" at bounding box center [403, 223] width 42 height 14
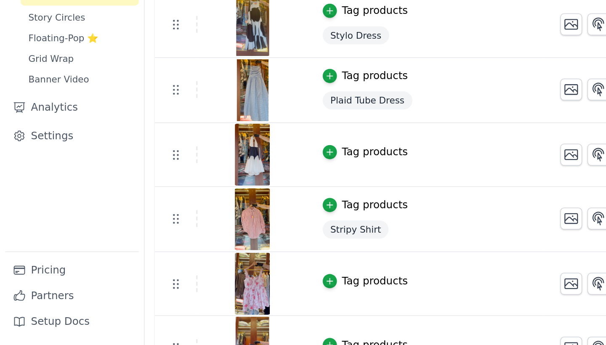
scroll to position [328, 0]
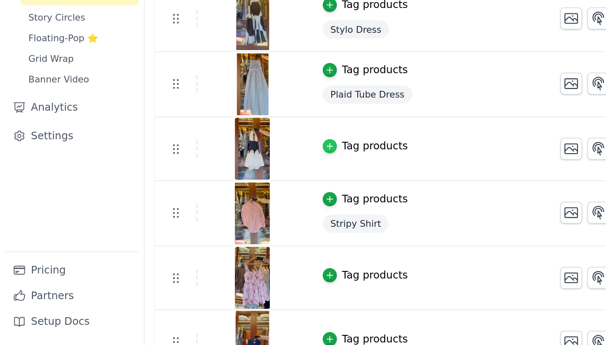
click at [213, 212] on icon "button" at bounding box center [215, 215] width 6 height 6
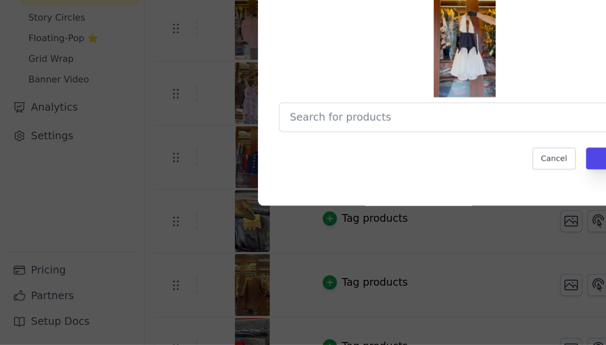
scroll to position [0, 0]
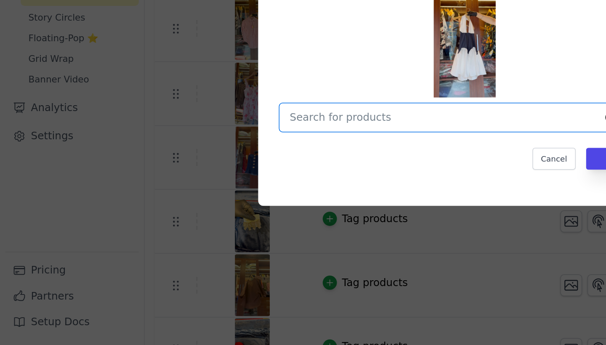
click at [215, 191] on input "text" at bounding box center [289, 196] width 201 height 10
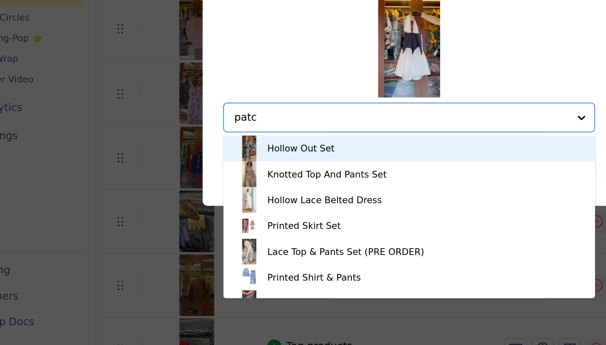
type input "patch"
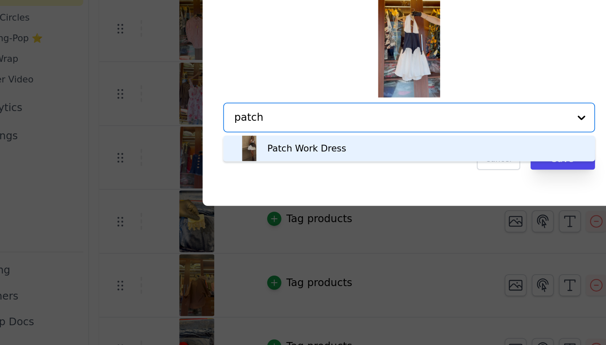
click at [223, 208] on div "Patch Work Dress" at bounding box center [302, 216] width 225 height 17
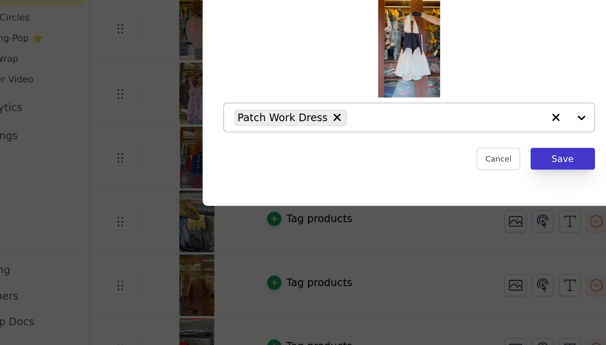
click at [382, 216] on button "Save" at bounding box center [403, 223] width 42 height 14
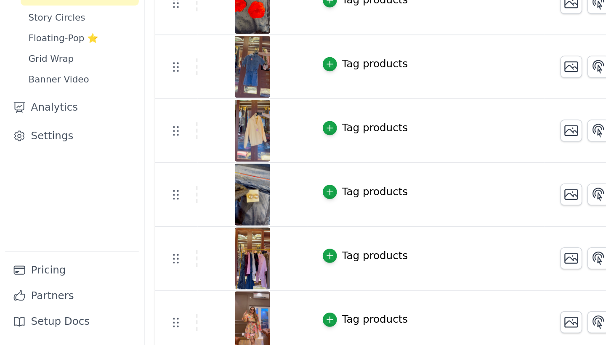
scroll to position [676, 0]
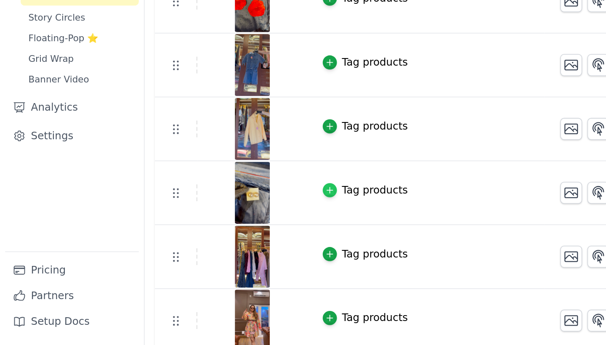
click at [216, 242] on icon "button" at bounding box center [215, 244] width 4 height 4
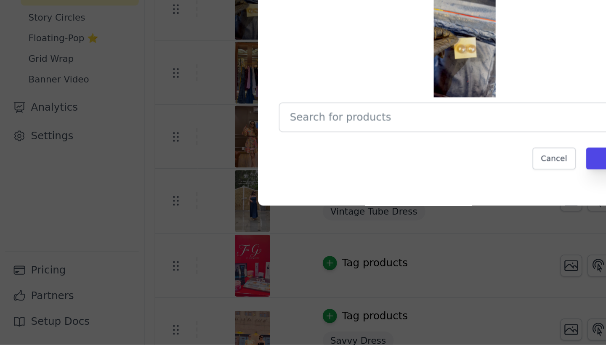
scroll to position [0, 0]
click at [222, 191] on input "text" at bounding box center [298, 196] width 218 height 10
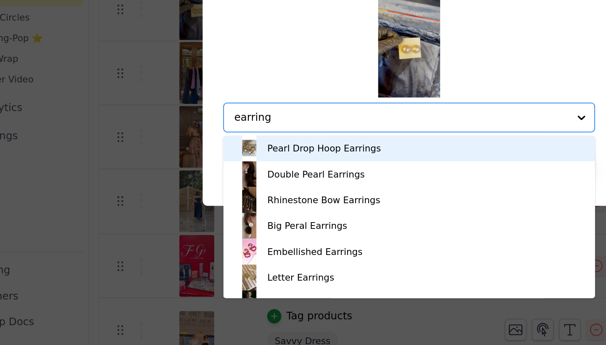
type input "earrings"
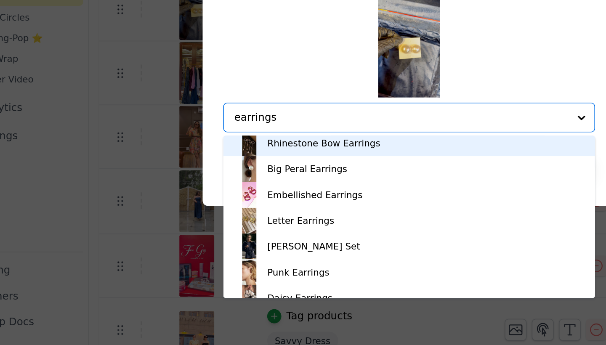
scroll to position [38, 0]
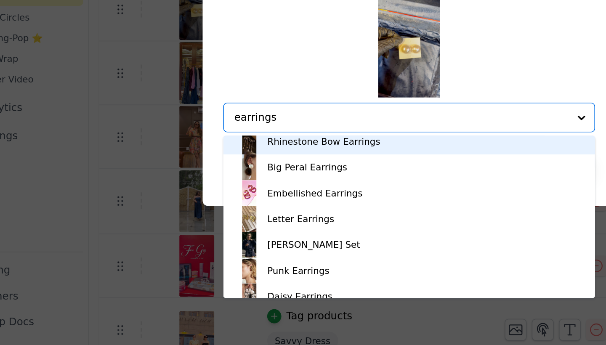
click at [236, 220] on div "Big Peral Earrings" at bounding box center [302, 228] width 225 height 17
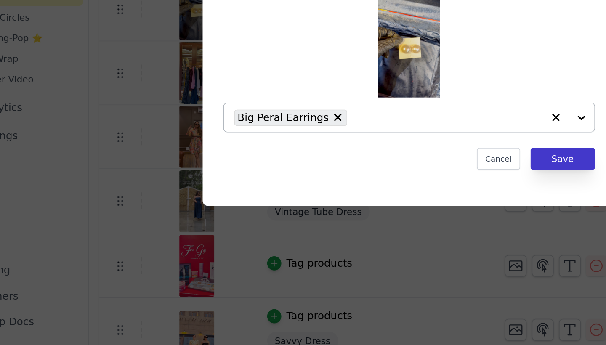
click at [382, 216] on button "Save" at bounding box center [403, 223] width 42 height 14
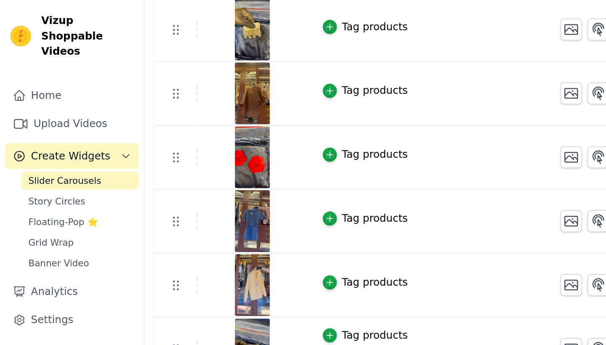
scroll to position [693, 0]
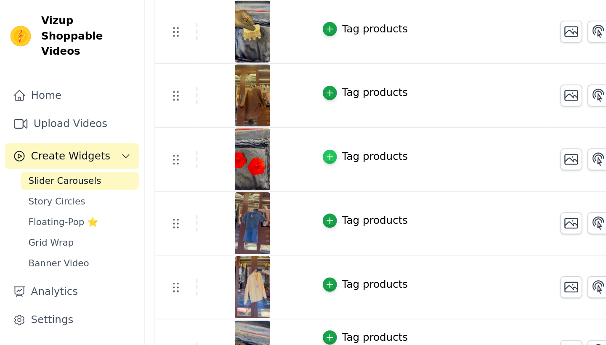
click at [215, 102] on icon "button" at bounding box center [215, 102] width 6 height 6
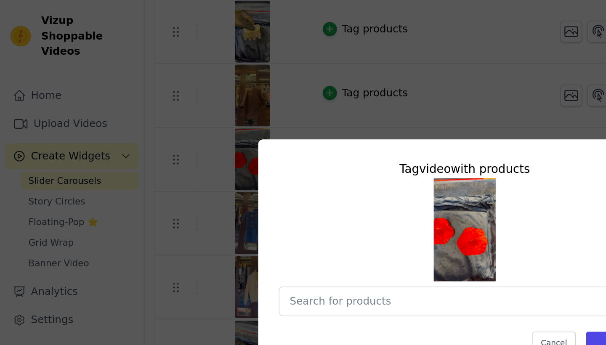
scroll to position [0, 0]
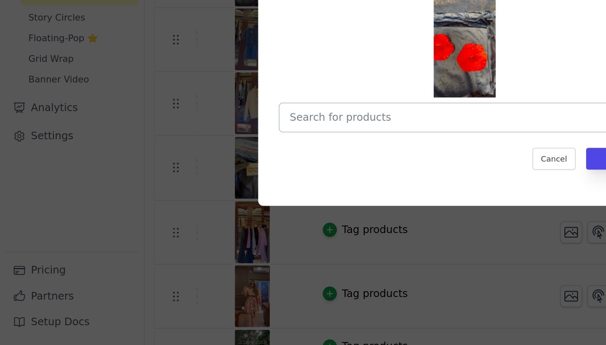
click at [218, 191] on input "text" at bounding box center [298, 196] width 218 height 10
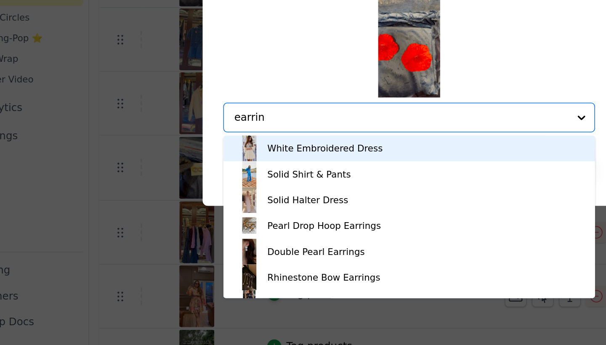
type input "earring"
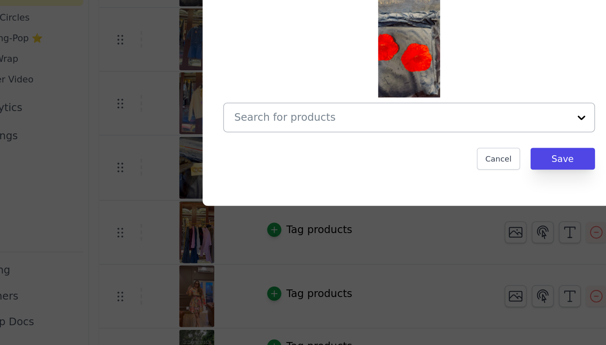
click at [238, 191] on input "text" at bounding box center [298, 196] width 218 height 10
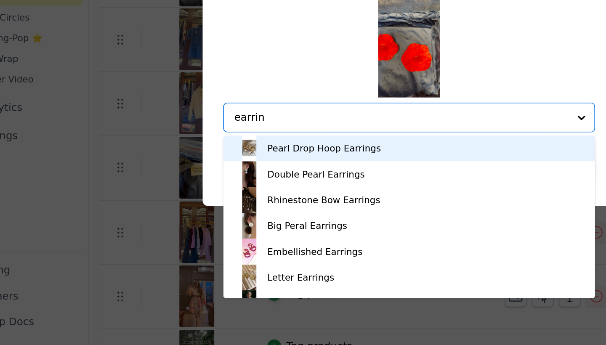
type input "earring"
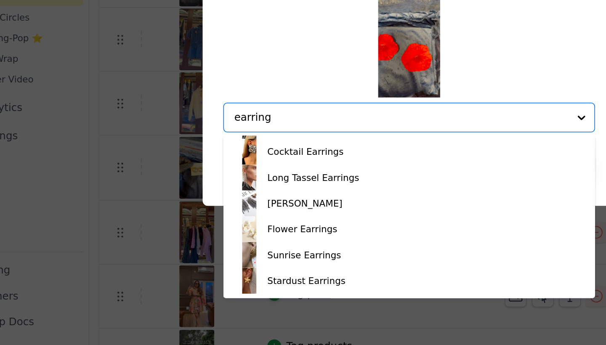
scroll to position [429, 0]
click at [241, 126] on div "Poppies Earrings" at bounding box center [302, 117] width 225 height 17
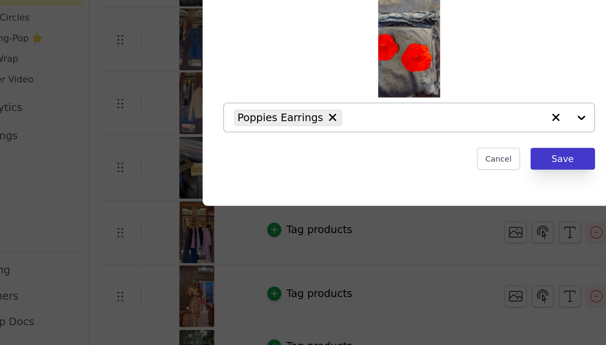
click at [382, 216] on button "Save" at bounding box center [403, 223] width 42 height 14
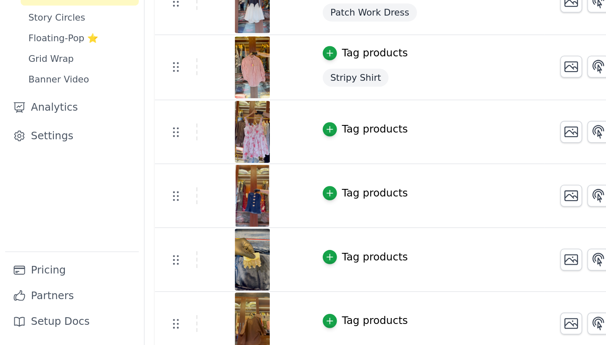
scroll to position [440, 0]
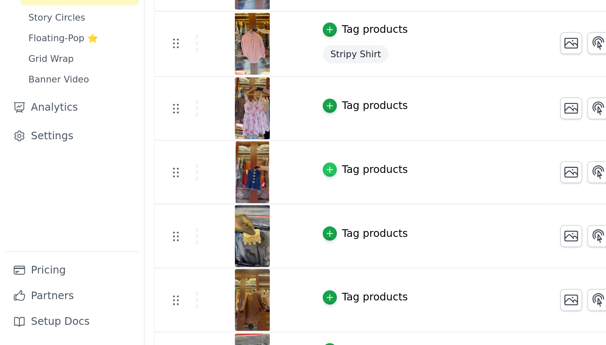
click at [214, 228] on icon "button" at bounding box center [215, 231] width 6 height 6
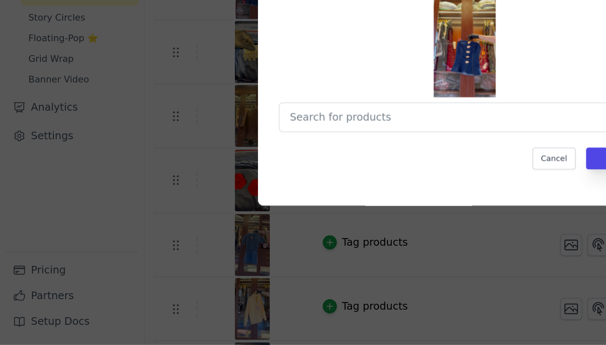
scroll to position [0, 0]
click at [365, 216] on button "Cancel" at bounding box center [361, 223] width 28 height 14
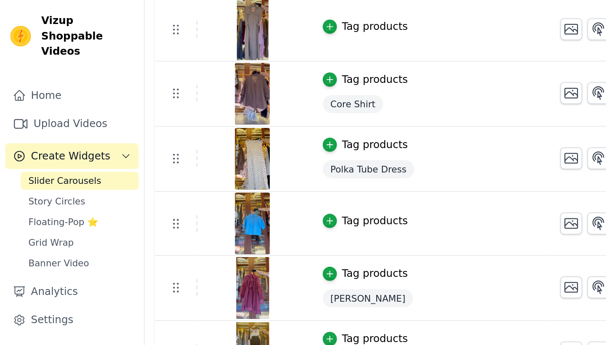
scroll to position [223, 0]
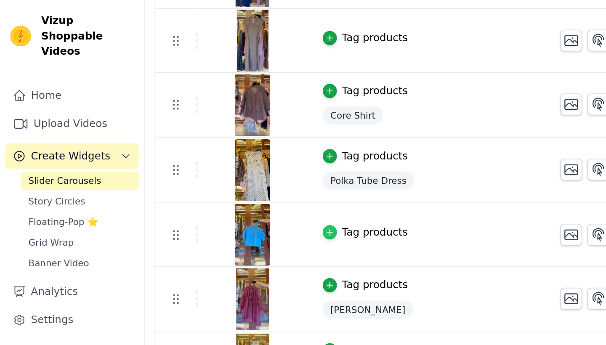
click at [218, 148] on div "button" at bounding box center [214, 151] width 9 height 9
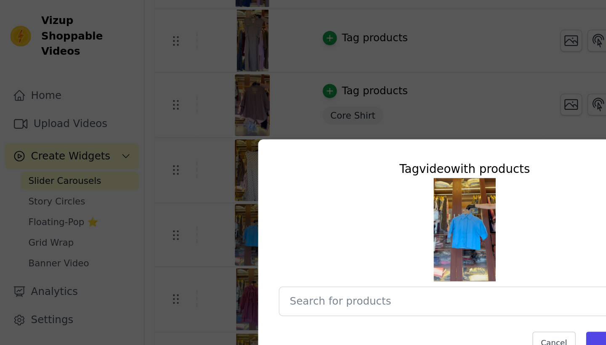
scroll to position [0, 0]
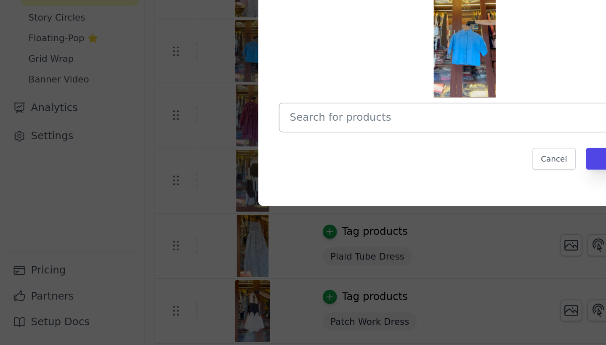
click at [230, 191] on input "text" at bounding box center [298, 196] width 218 height 10
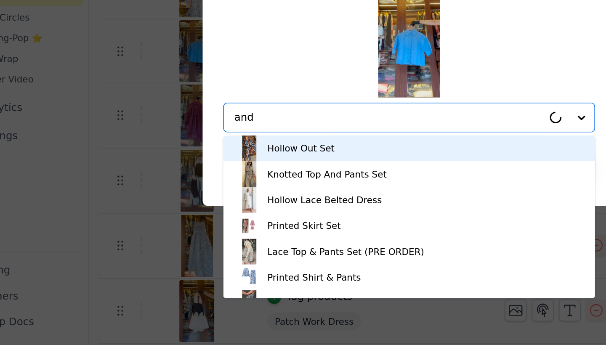
type input "andr"
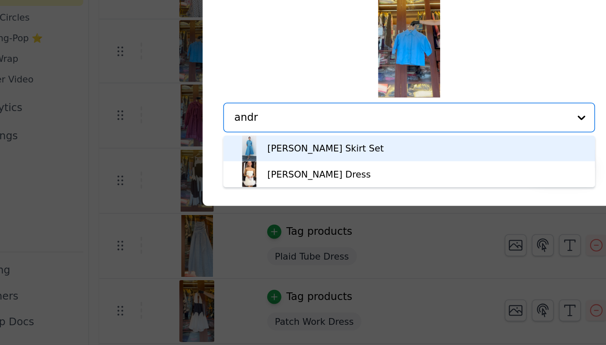
click at [238, 208] on div "Andrea Skirt Set" at bounding box center [302, 216] width 225 height 17
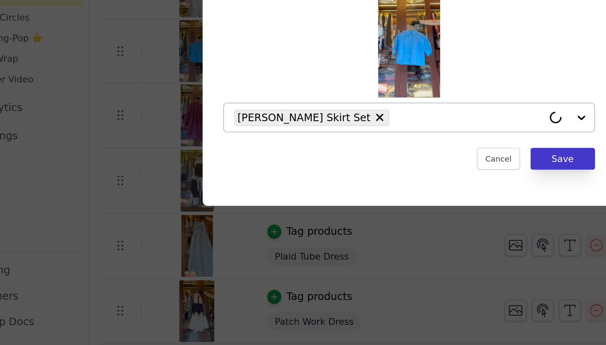
click at [382, 216] on button "Save" at bounding box center [403, 223] width 42 height 14
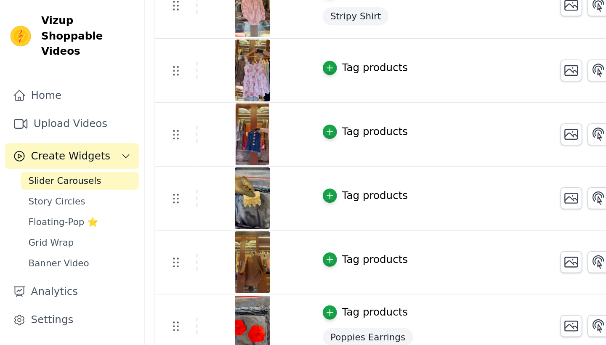
scroll to position [584, 0]
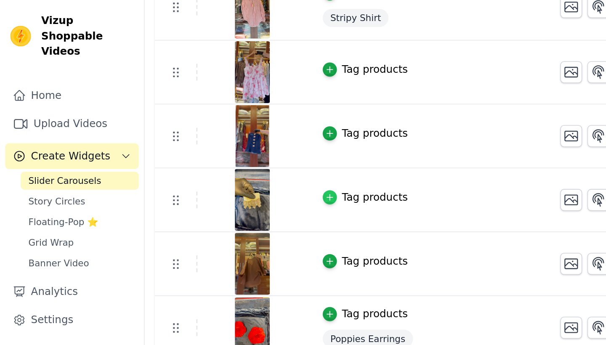
click at [212, 127] on icon "button" at bounding box center [215, 129] width 6 height 6
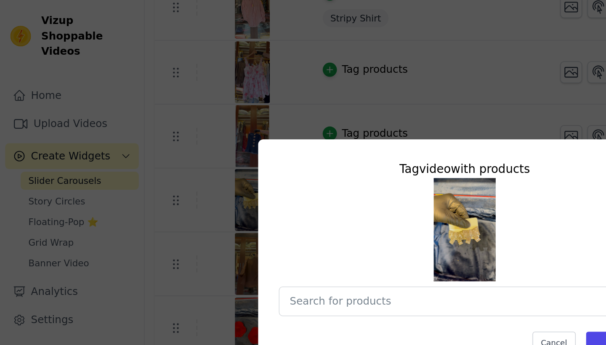
scroll to position [0, 0]
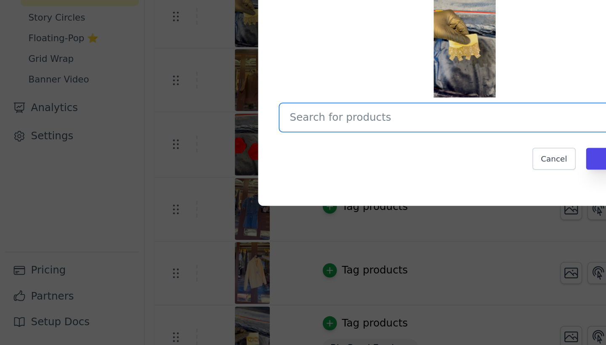
click at [216, 191] on input "text" at bounding box center [298, 196] width 218 height 10
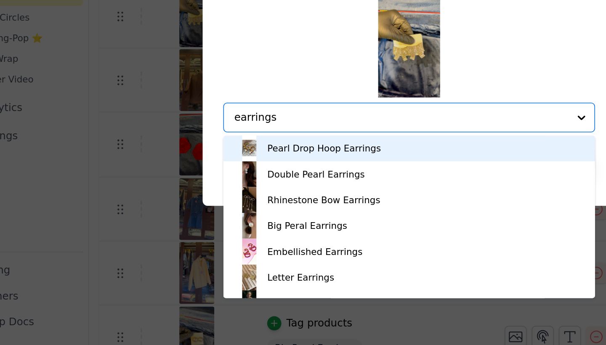
type input "earrings"
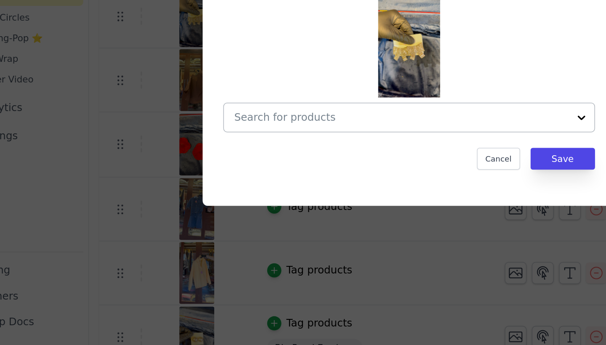
click at [182, 187] on div at bounding box center [303, 196] width 242 height 19
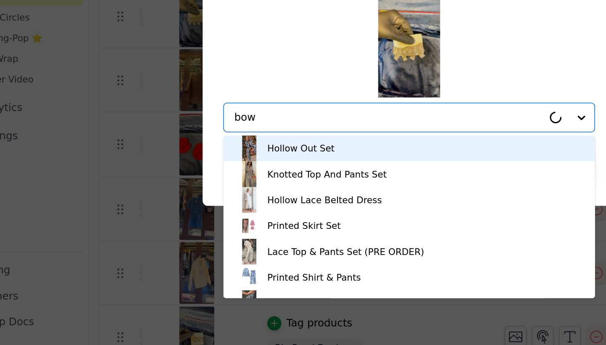
type input "bow"
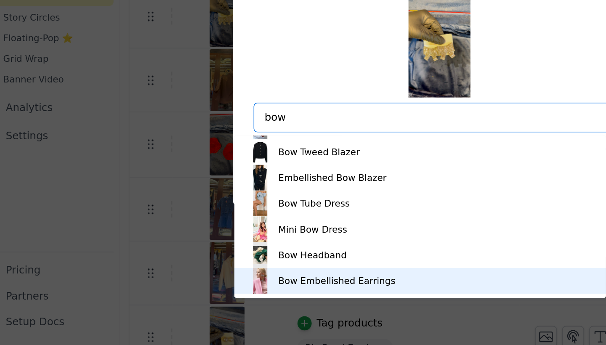
click at [198, 299] on div "Bow Embellished Earrings" at bounding box center [236, 303] width 76 height 8
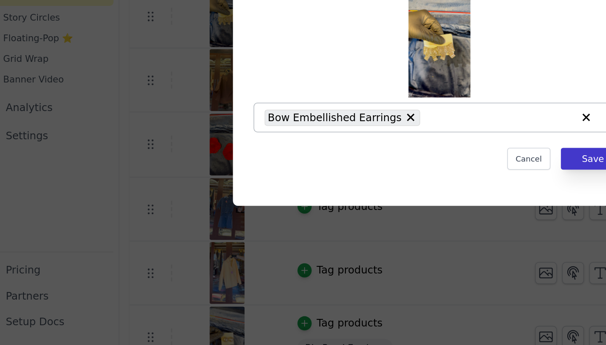
click at [388, 216] on button "Save" at bounding box center [403, 223] width 42 height 14
